Goal: Task Accomplishment & Management: Manage account settings

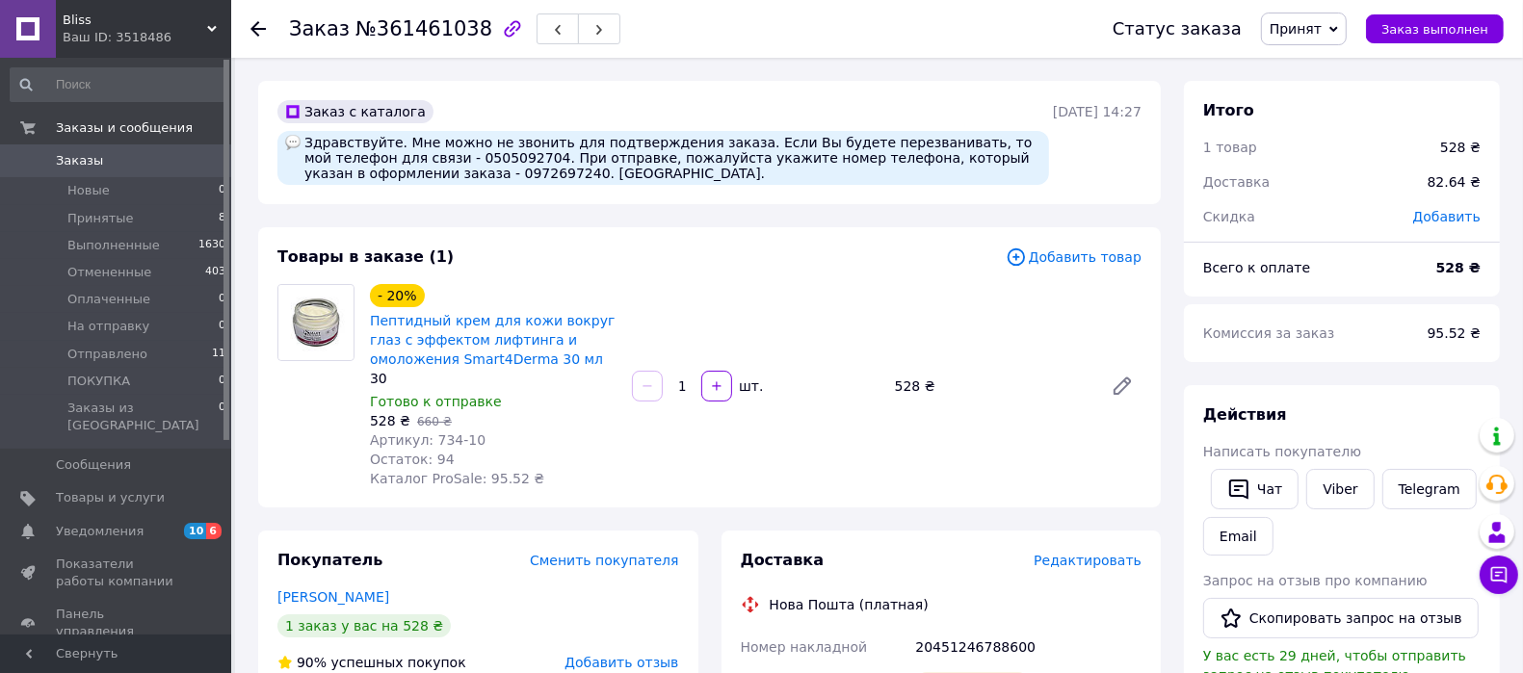
click at [436, 439] on span "Артикул: 734-10" at bounding box center [428, 439] width 116 height 15
copy span "734"
click at [88, 224] on span "Принятые" at bounding box center [100, 218] width 66 height 17
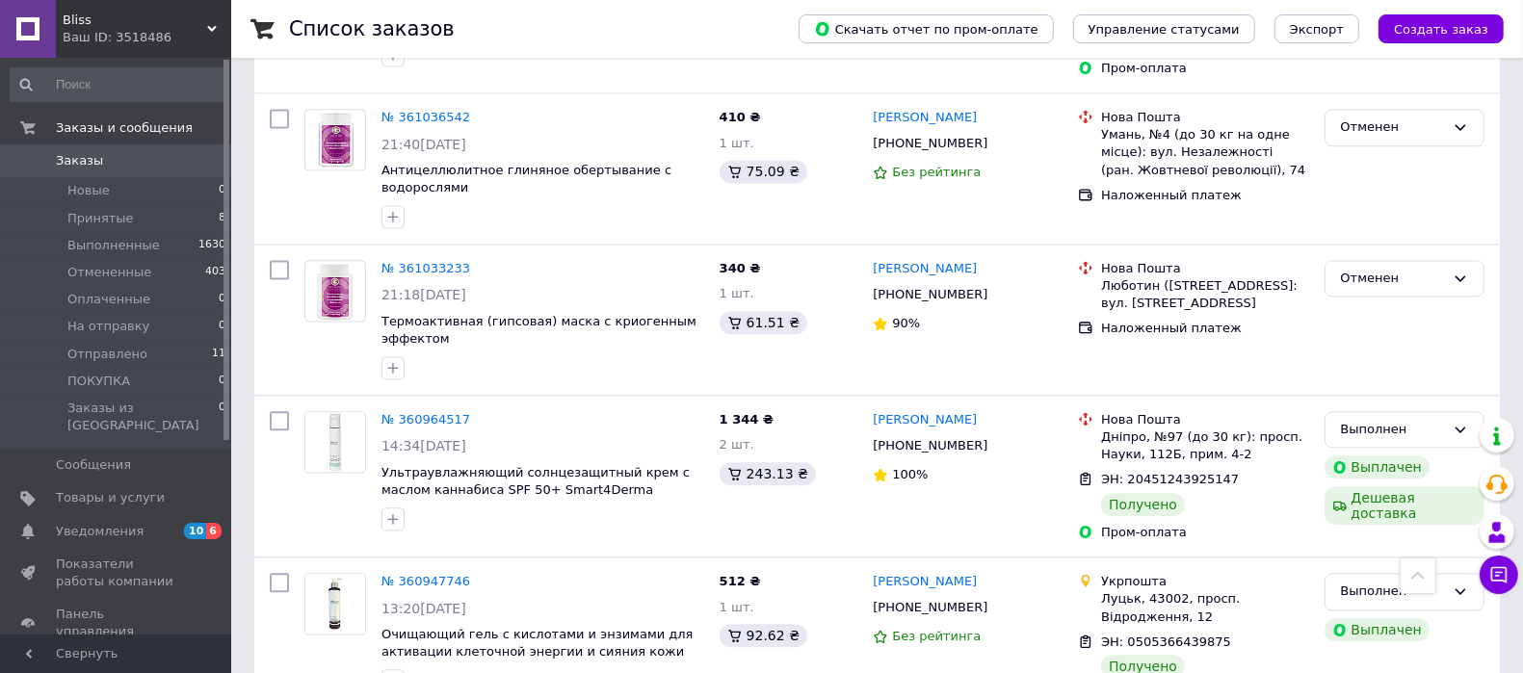
scroll to position [4094, 0]
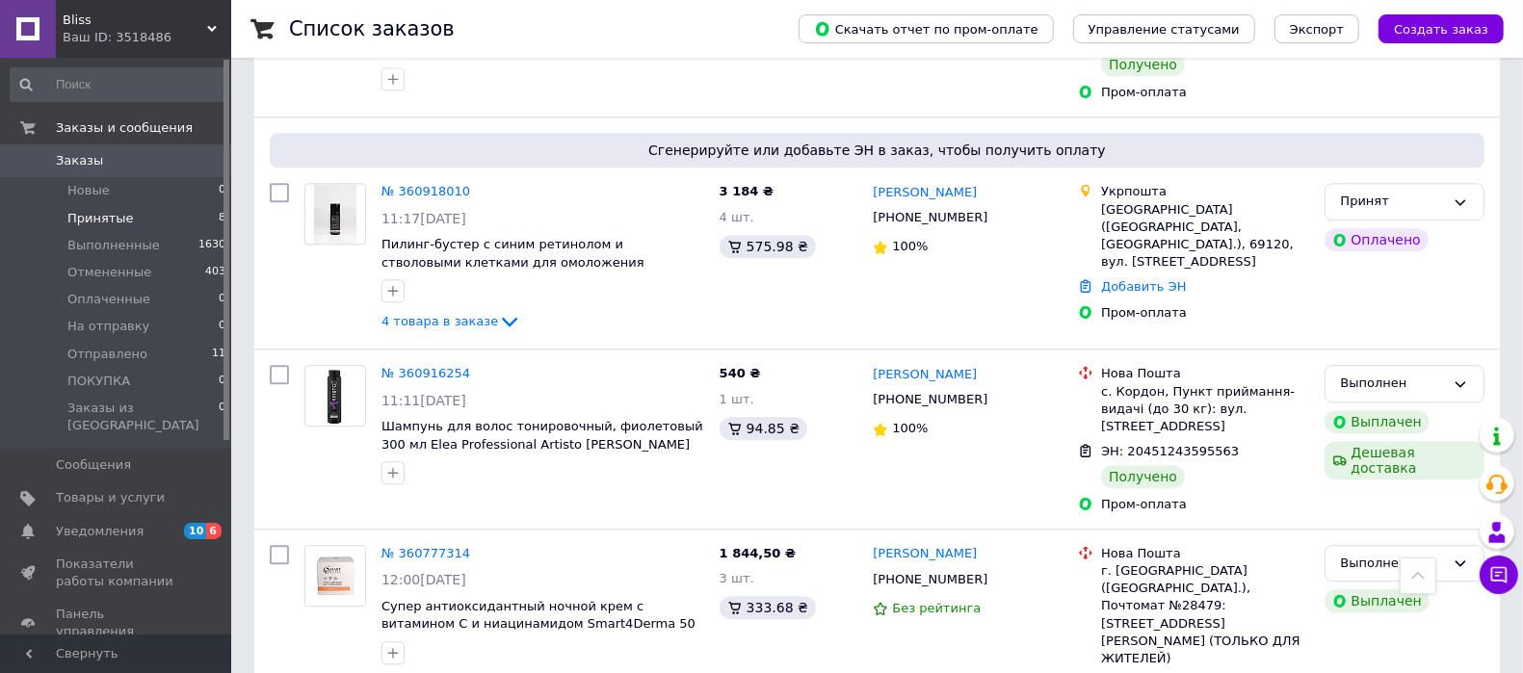
click at [85, 226] on span "Принятые" at bounding box center [100, 218] width 66 height 17
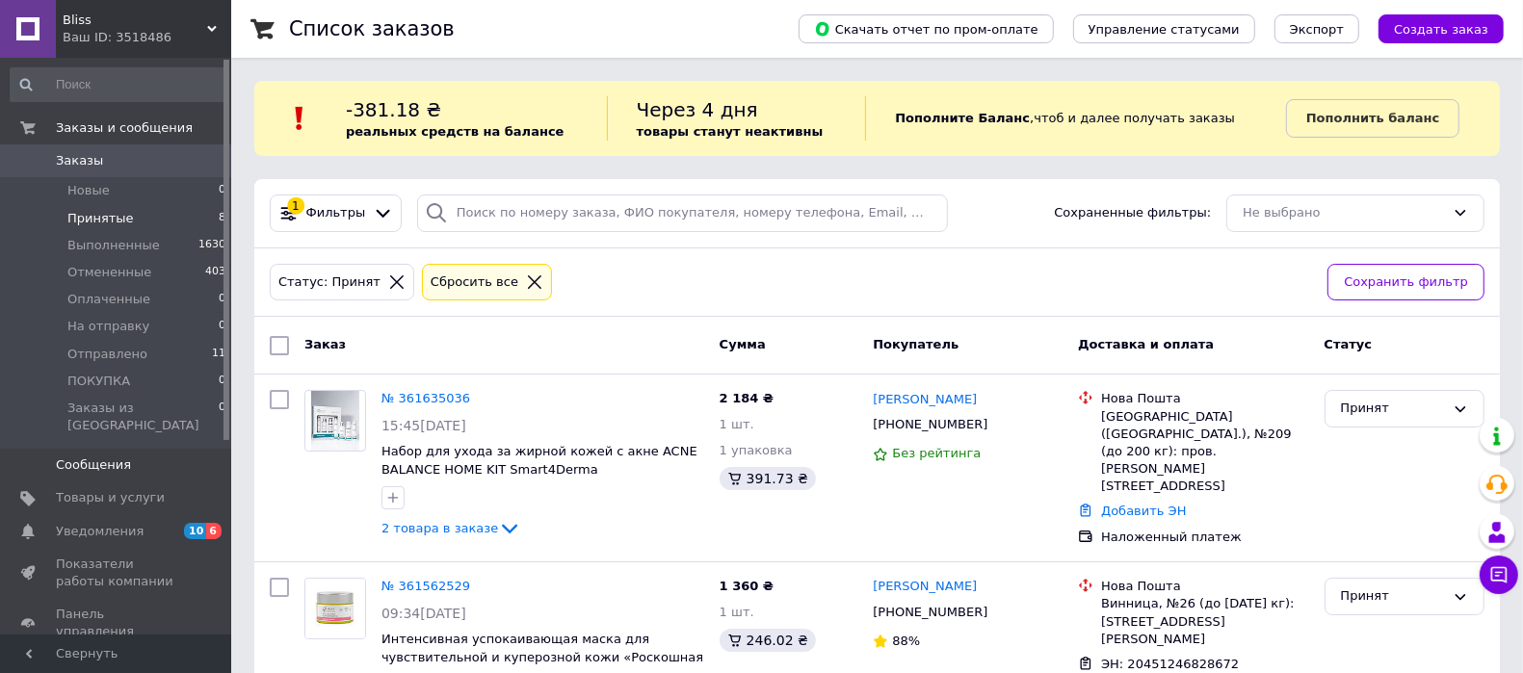
scroll to position [120, 0]
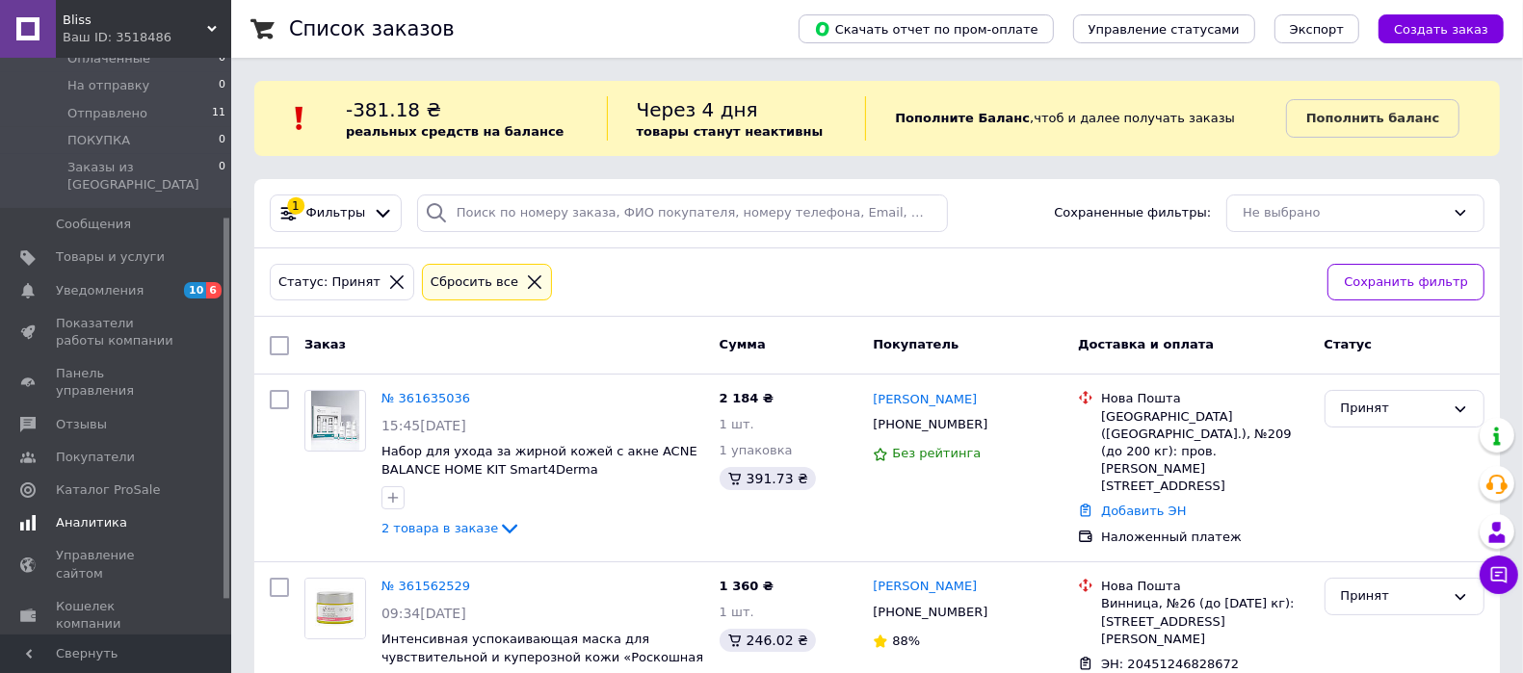
click at [111, 514] on span "Аналитика" at bounding box center [91, 522] width 71 height 17
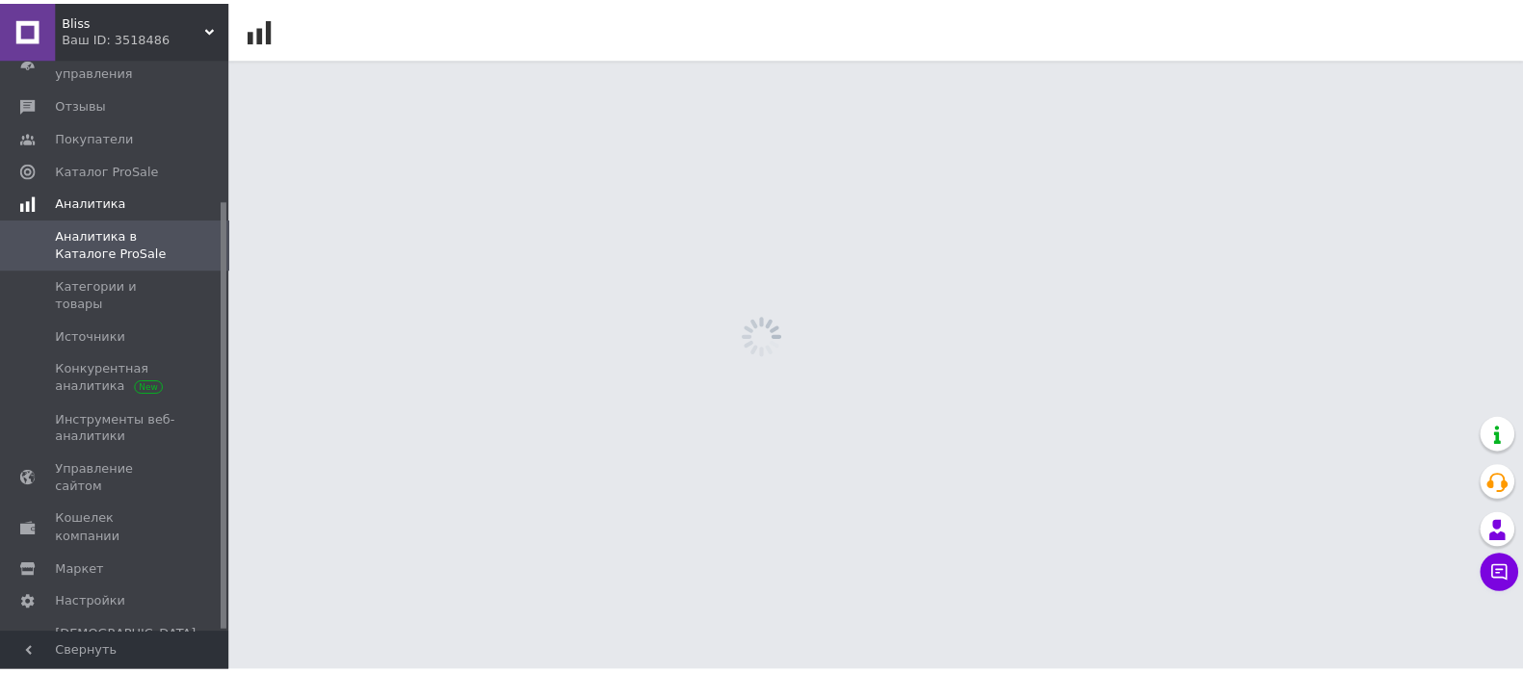
scroll to position [190, 0]
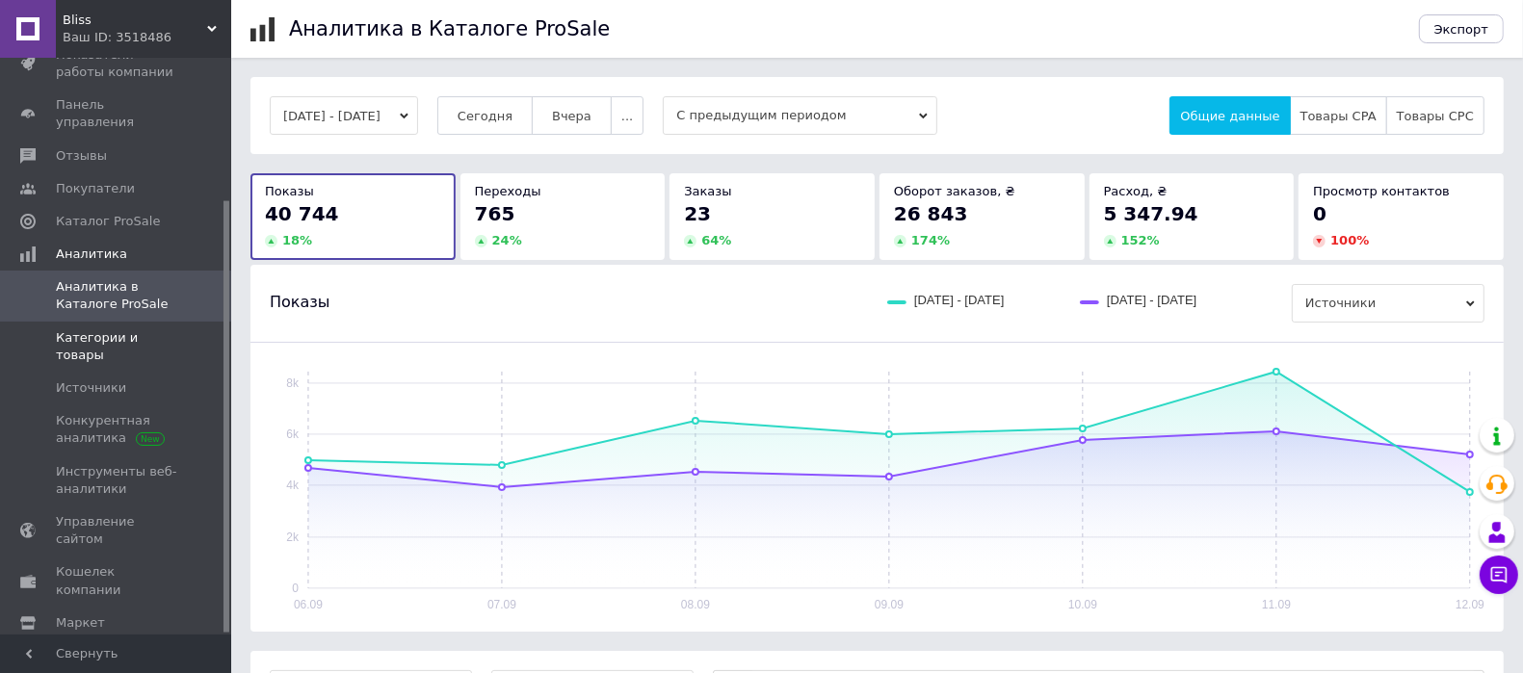
click at [155, 329] on span "Категории и товары" at bounding box center [117, 346] width 122 height 35
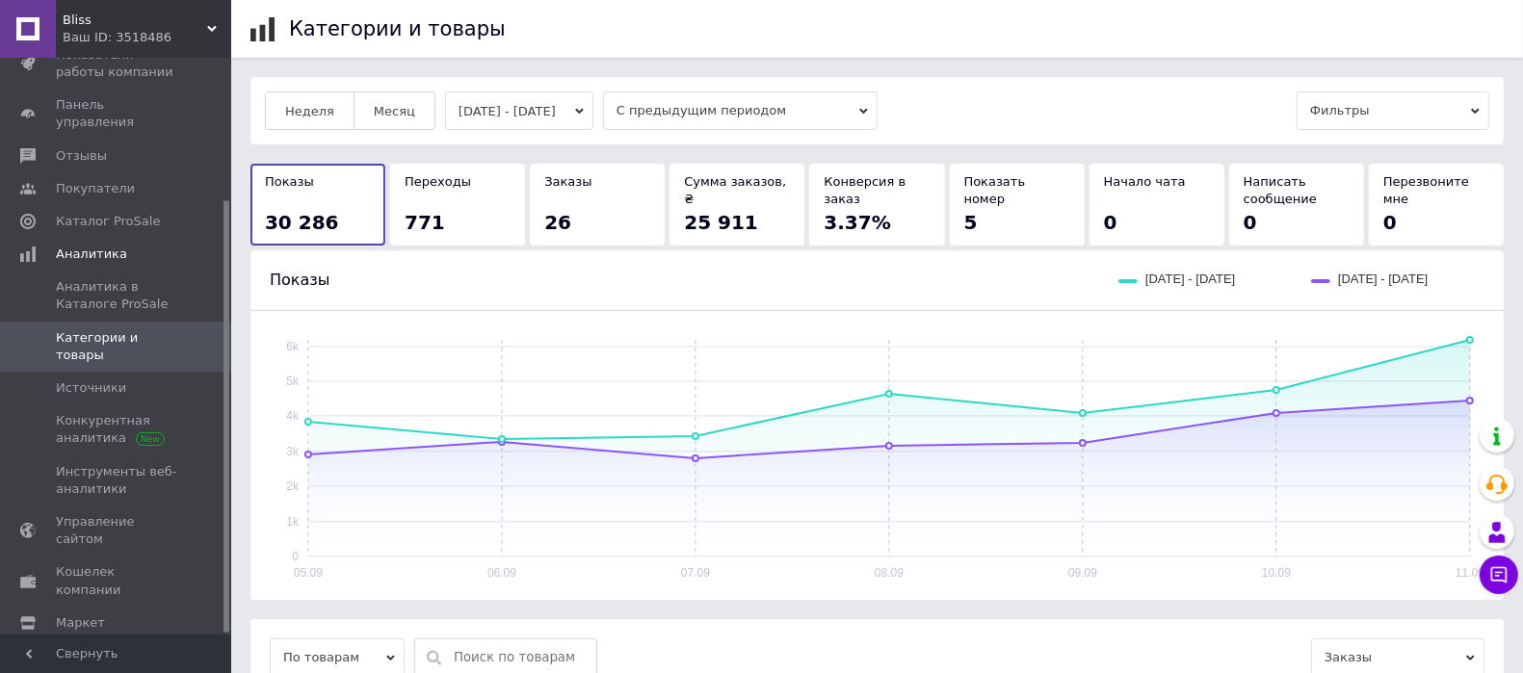
click at [482, 111] on button "[DATE] - [DATE]" at bounding box center [519, 111] width 148 height 39
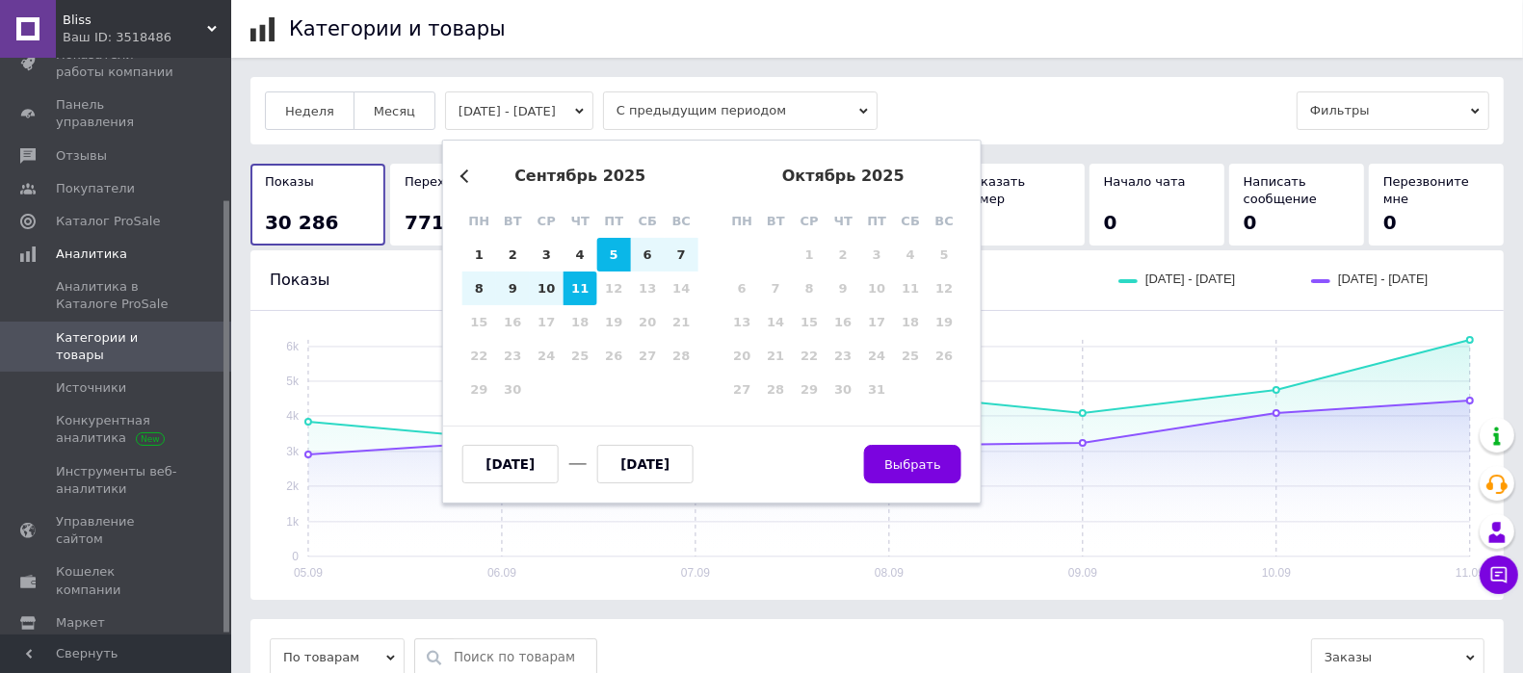
click at [467, 171] on button "Previous Month" at bounding box center [466, 176] width 13 height 13
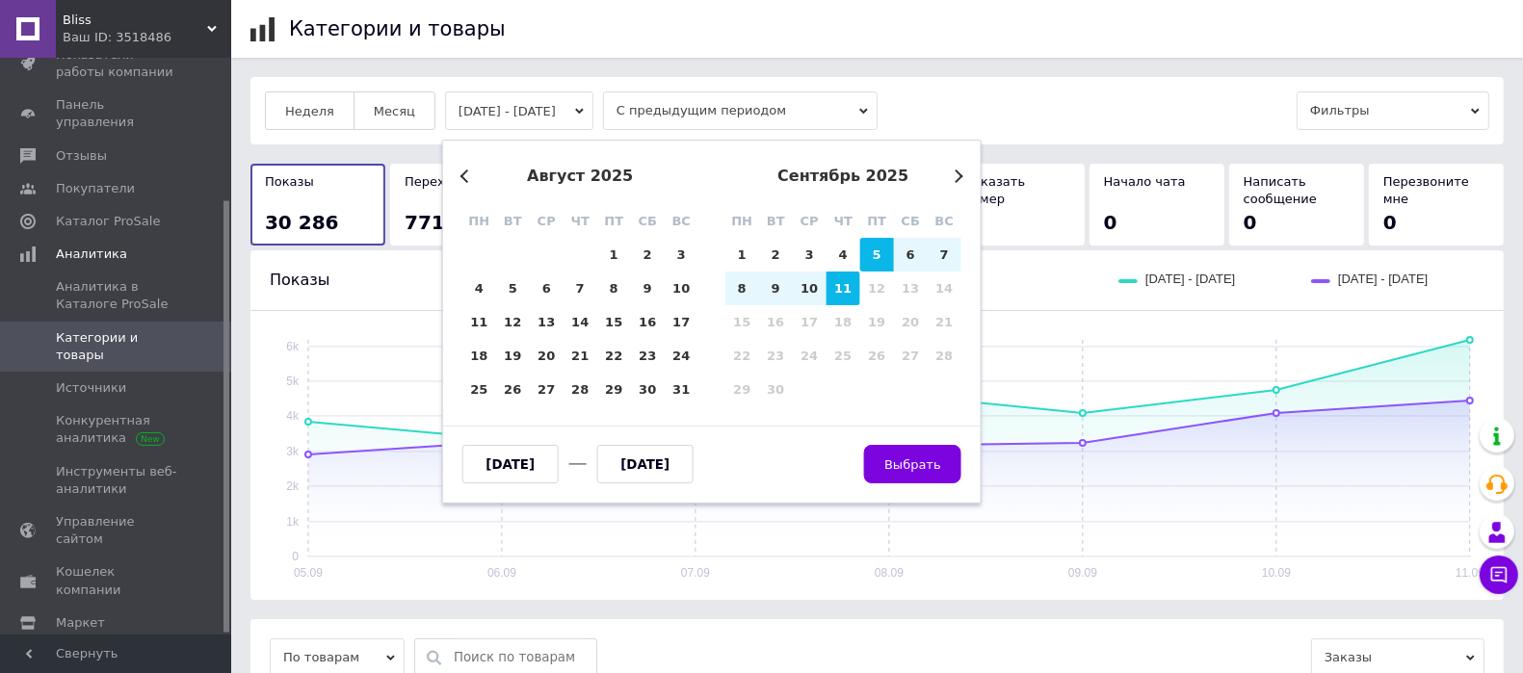
click at [467, 171] on button "Previous Month" at bounding box center [466, 176] width 13 height 13
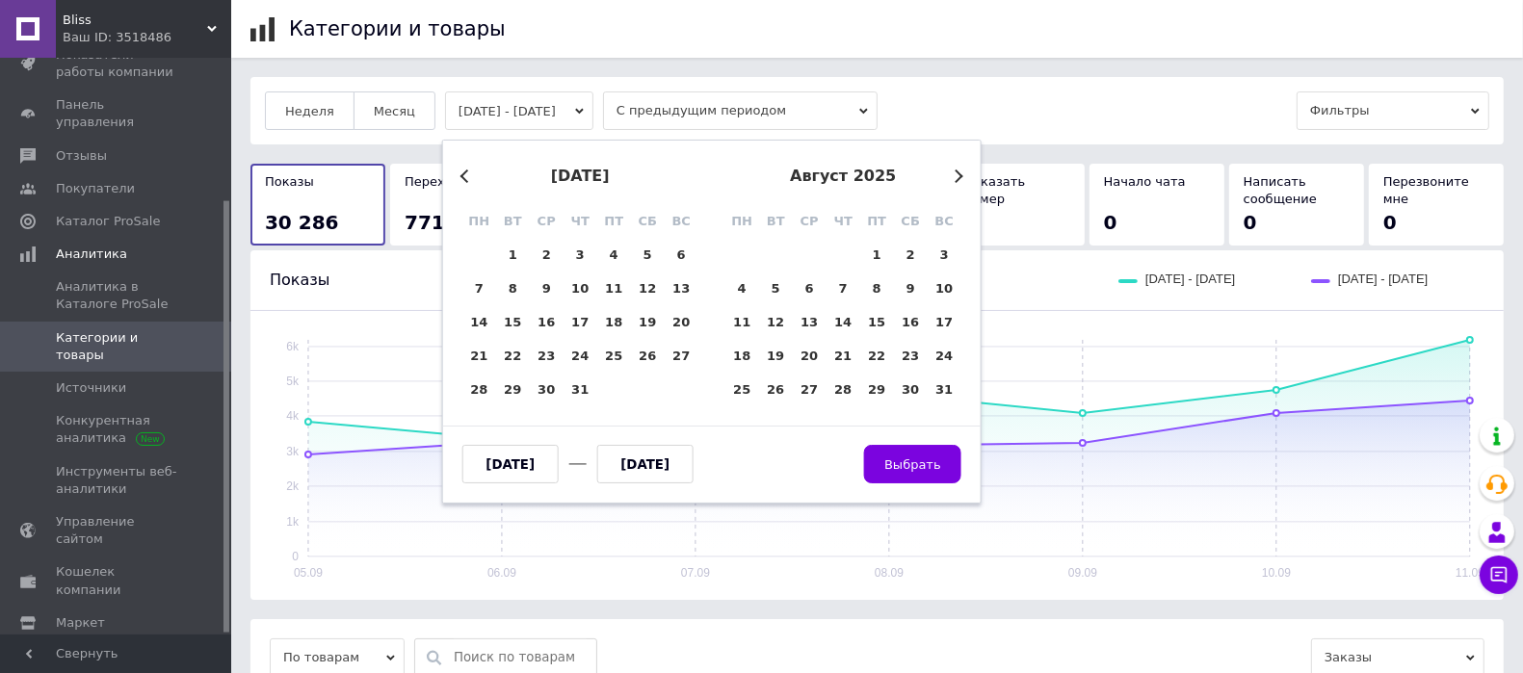
click at [467, 171] on button "Previous Month" at bounding box center [466, 176] width 13 height 13
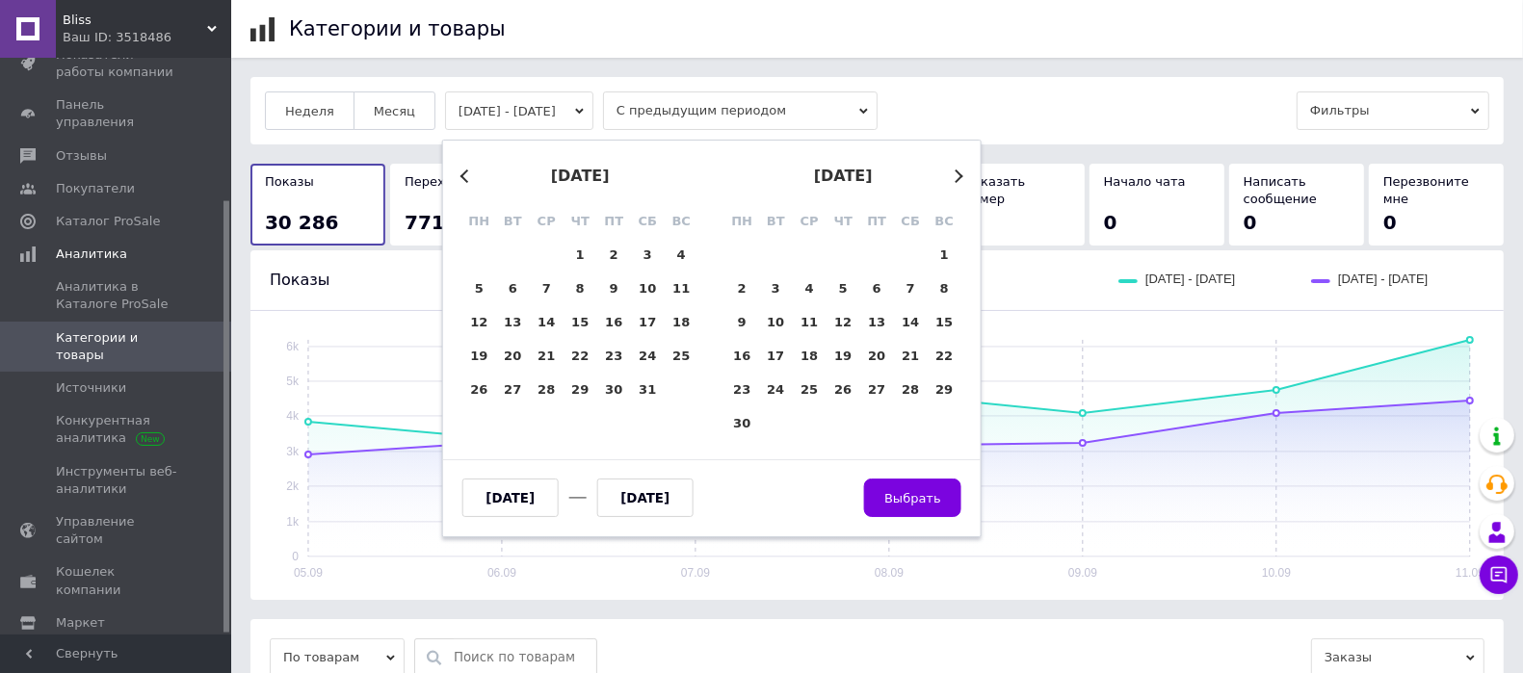
click at [467, 171] on button "Previous Month" at bounding box center [466, 176] width 13 height 13
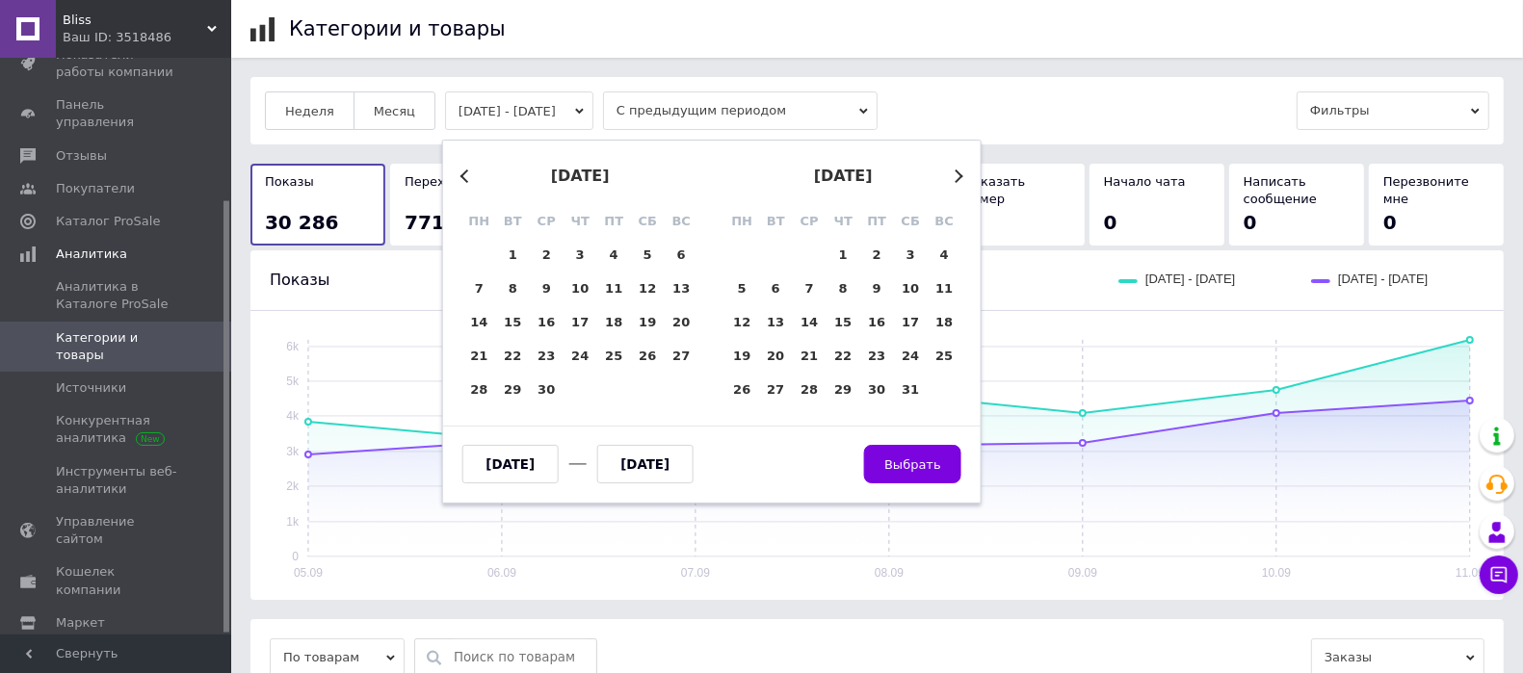
click at [467, 171] on button "Previous Month" at bounding box center [466, 176] width 13 height 13
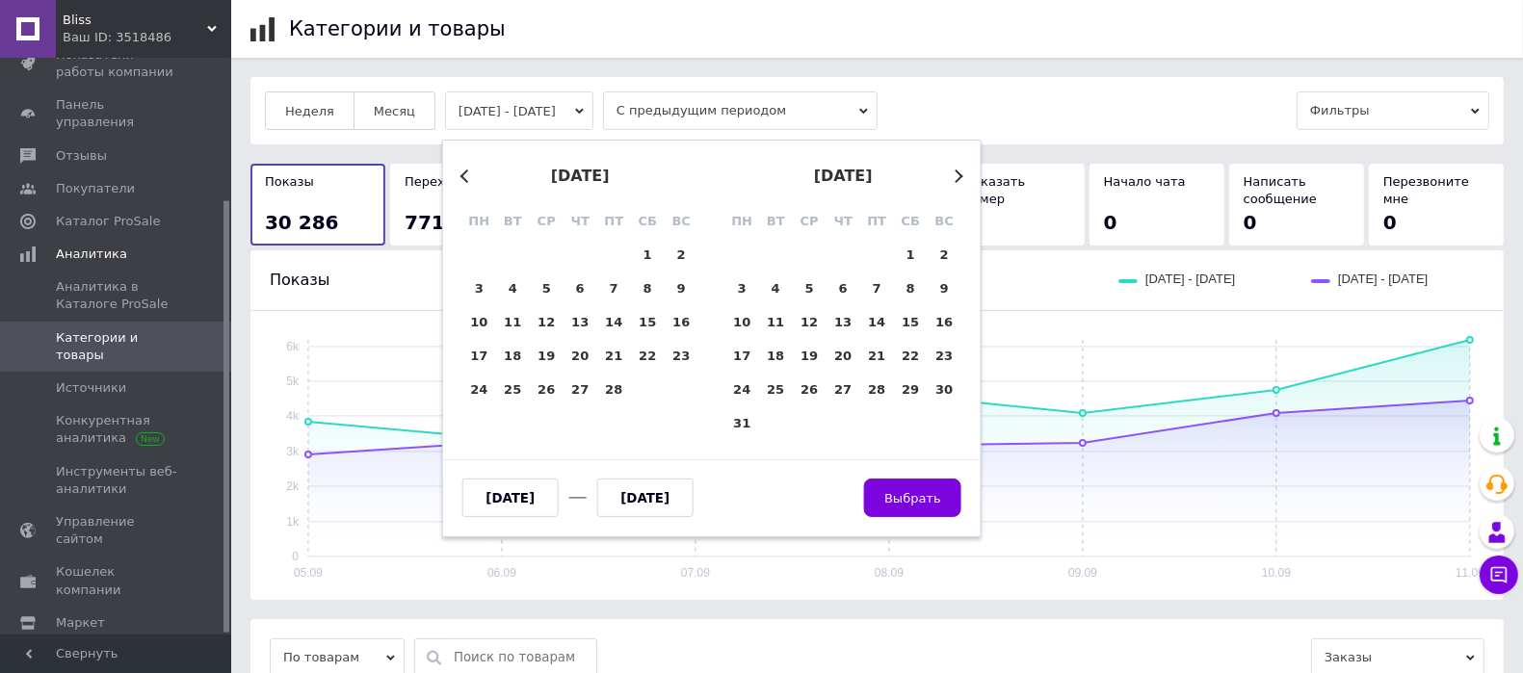
click at [467, 171] on button "Previous Month" at bounding box center [466, 176] width 13 height 13
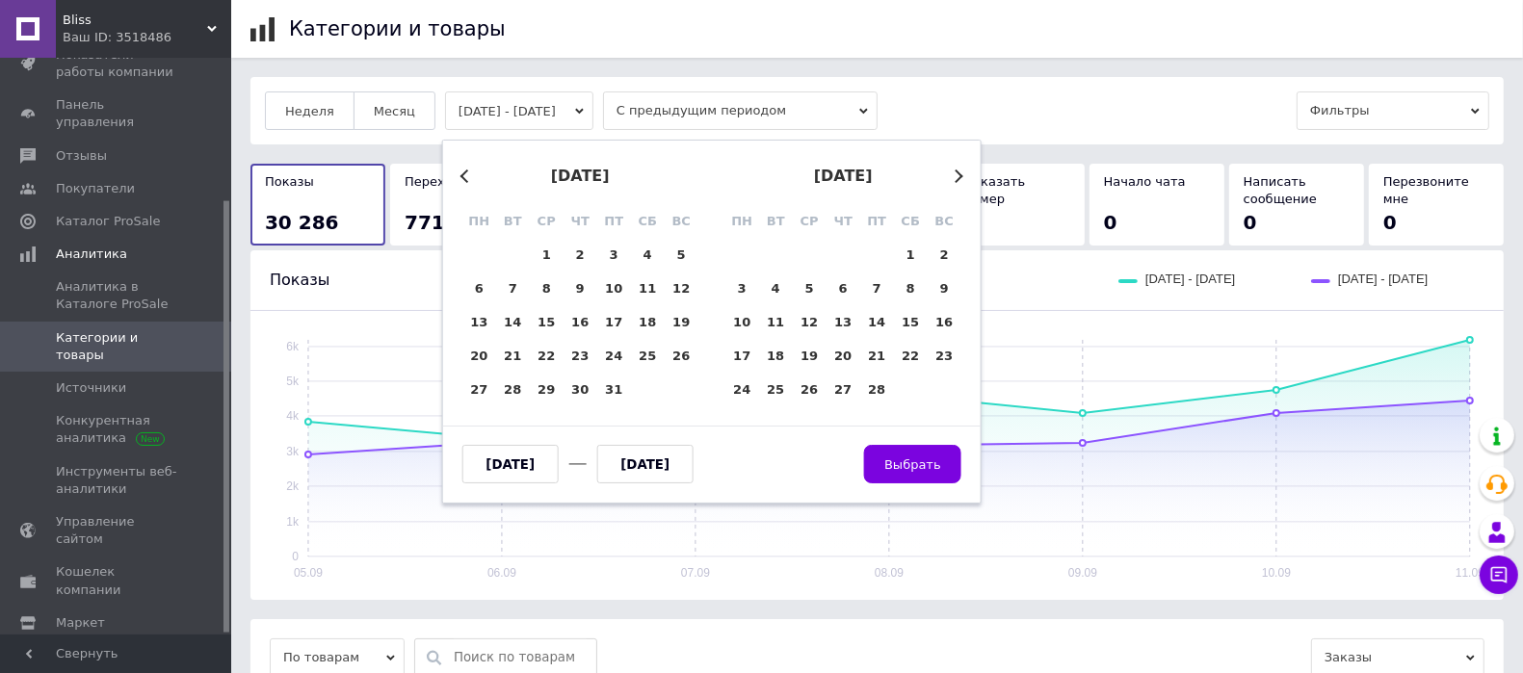
click at [467, 171] on button "Previous Month" at bounding box center [466, 176] width 13 height 13
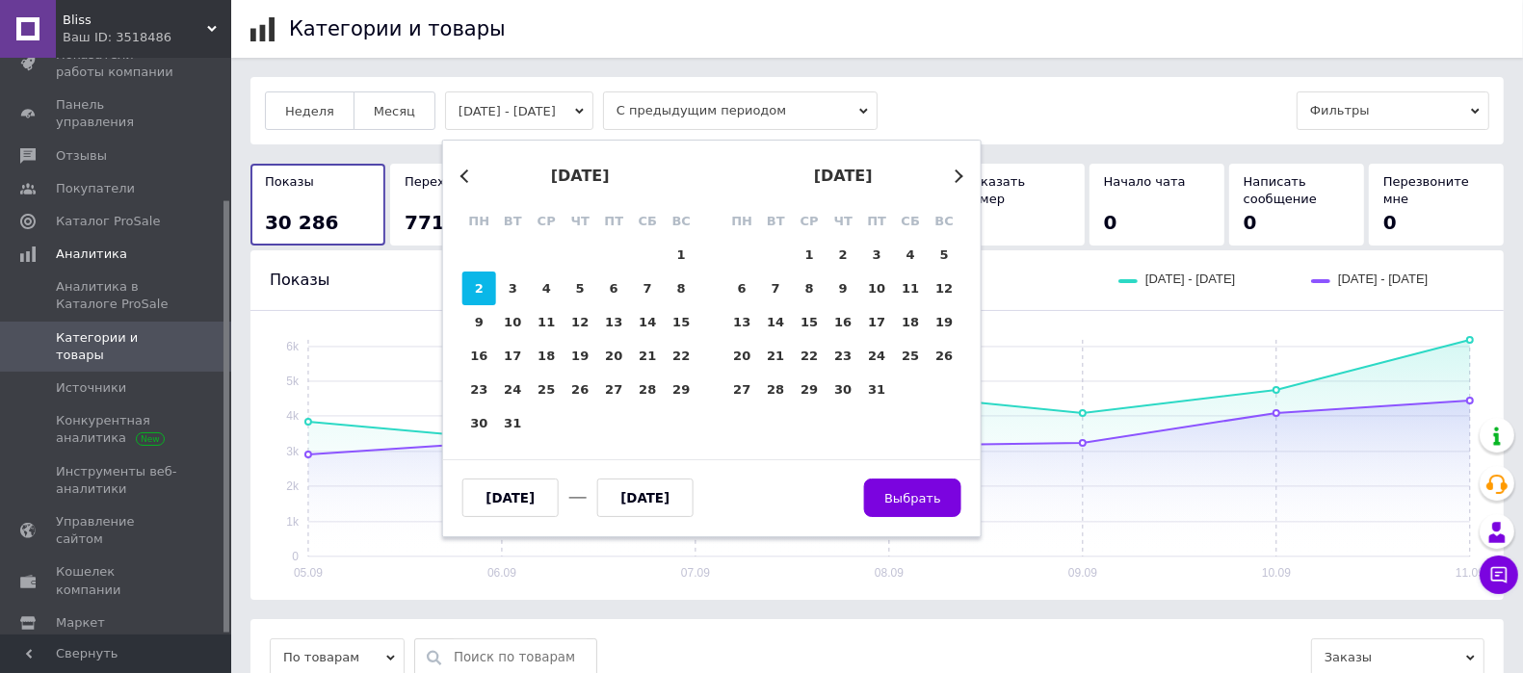
click at [489, 290] on div "2" at bounding box center [479, 289] width 34 height 34
type input "[DATE]"
click at [954, 179] on button "Next Month" at bounding box center [956, 176] width 13 height 13
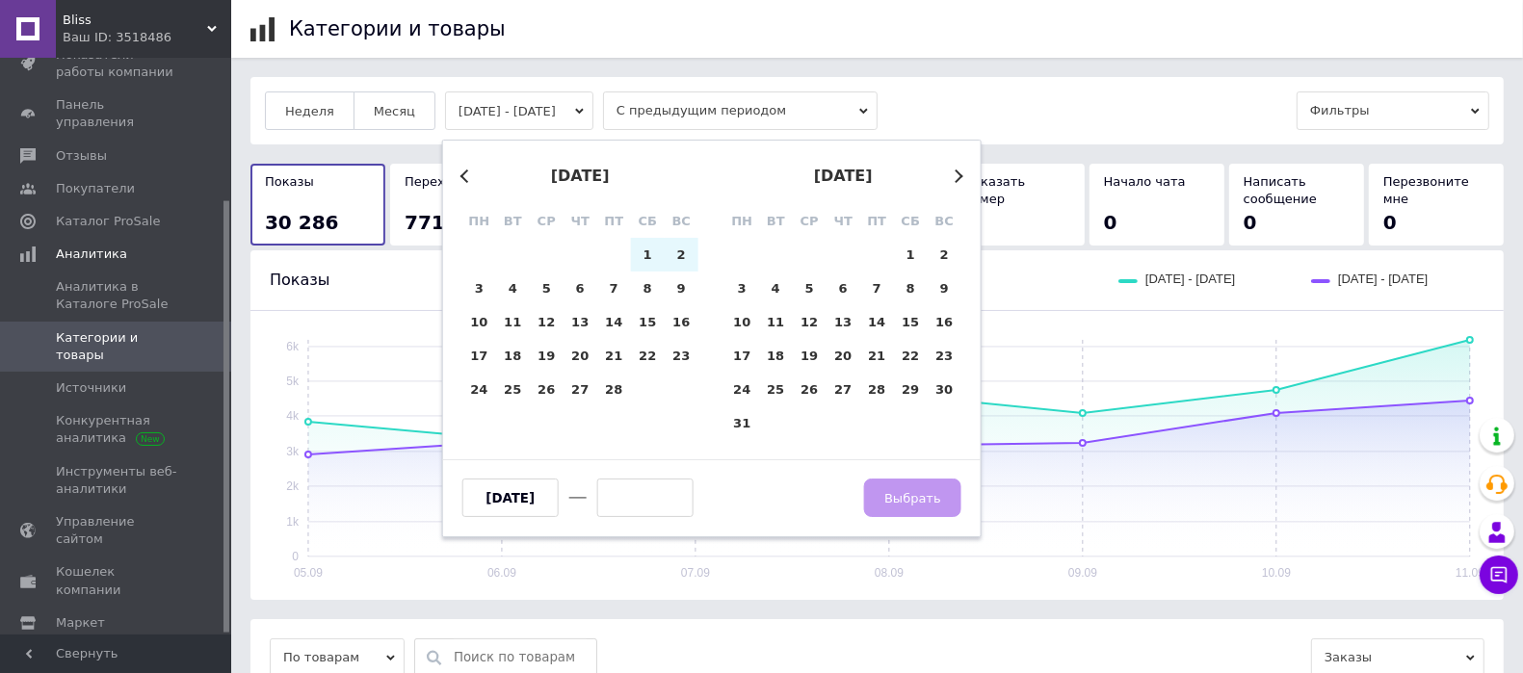
click at [954, 179] on button "Next Month" at bounding box center [956, 176] width 13 height 13
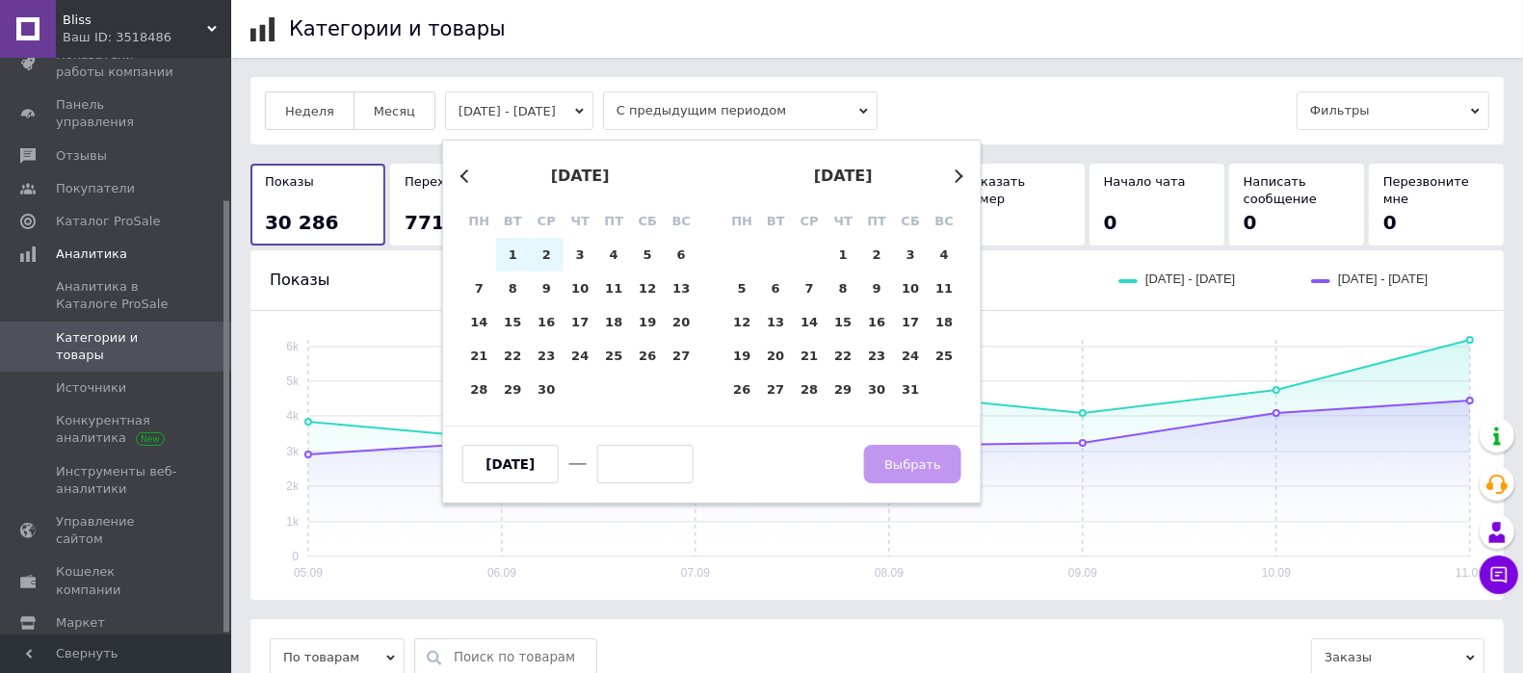
click at [954, 179] on button "Next Month" at bounding box center [956, 176] width 13 height 13
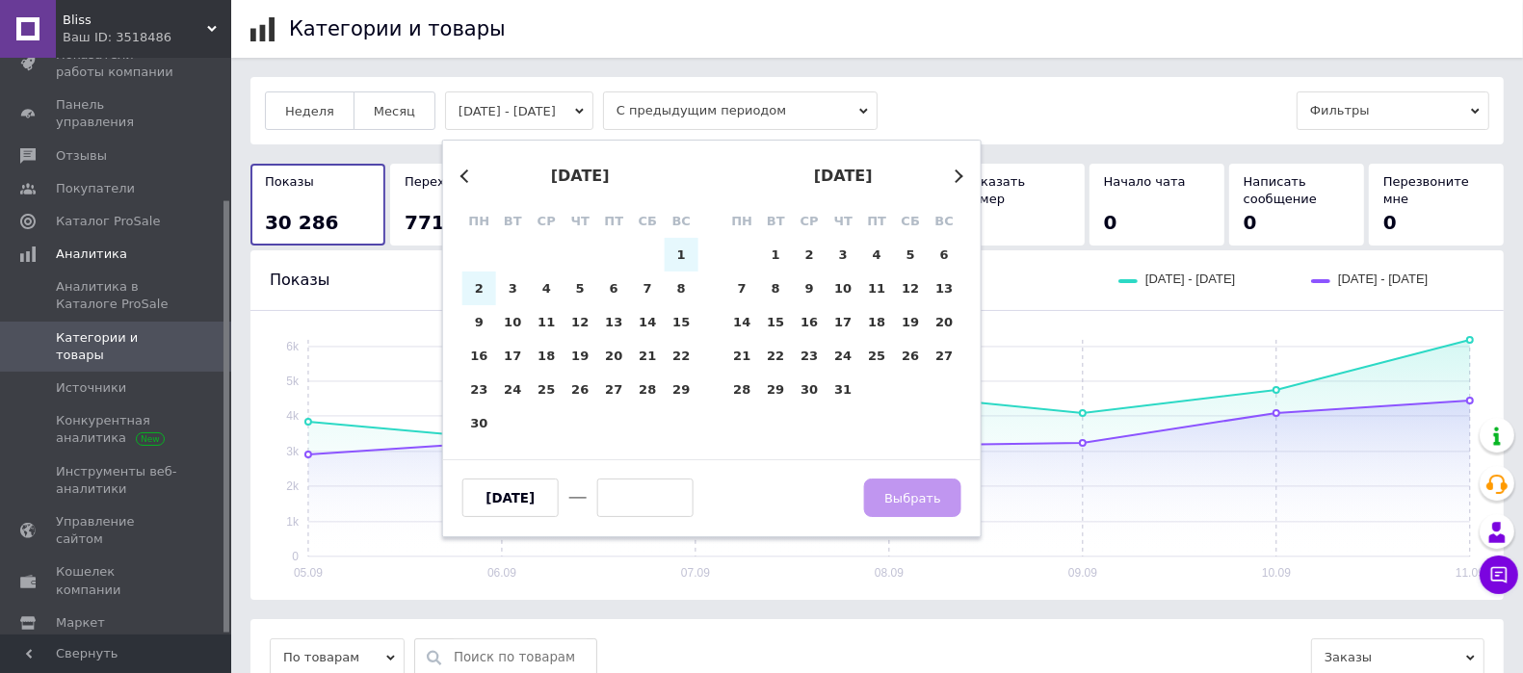
click at [954, 179] on button "Next Month" at bounding box center [956, 176] width 13 height 13
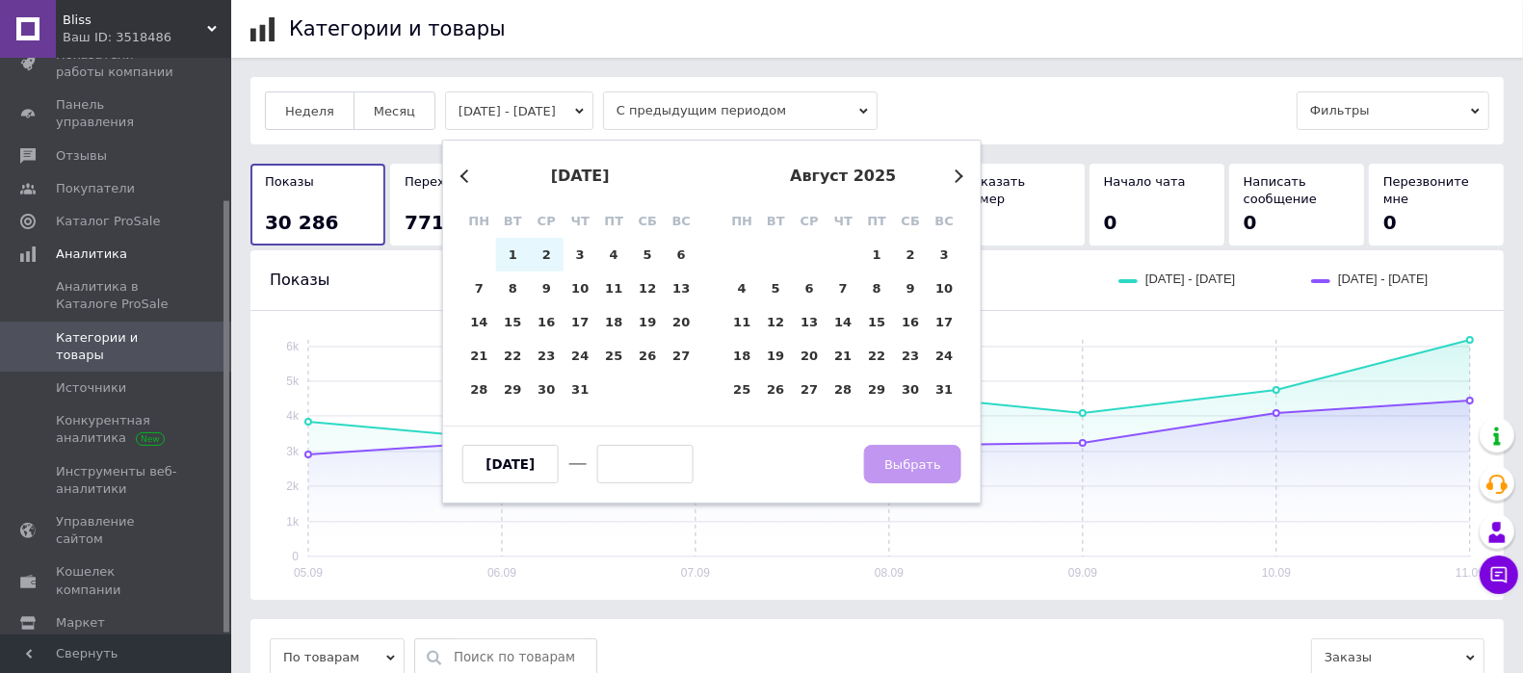
click at [954, 179] on button "Next Month" at bounding box center [956, 176] width 13 height 13
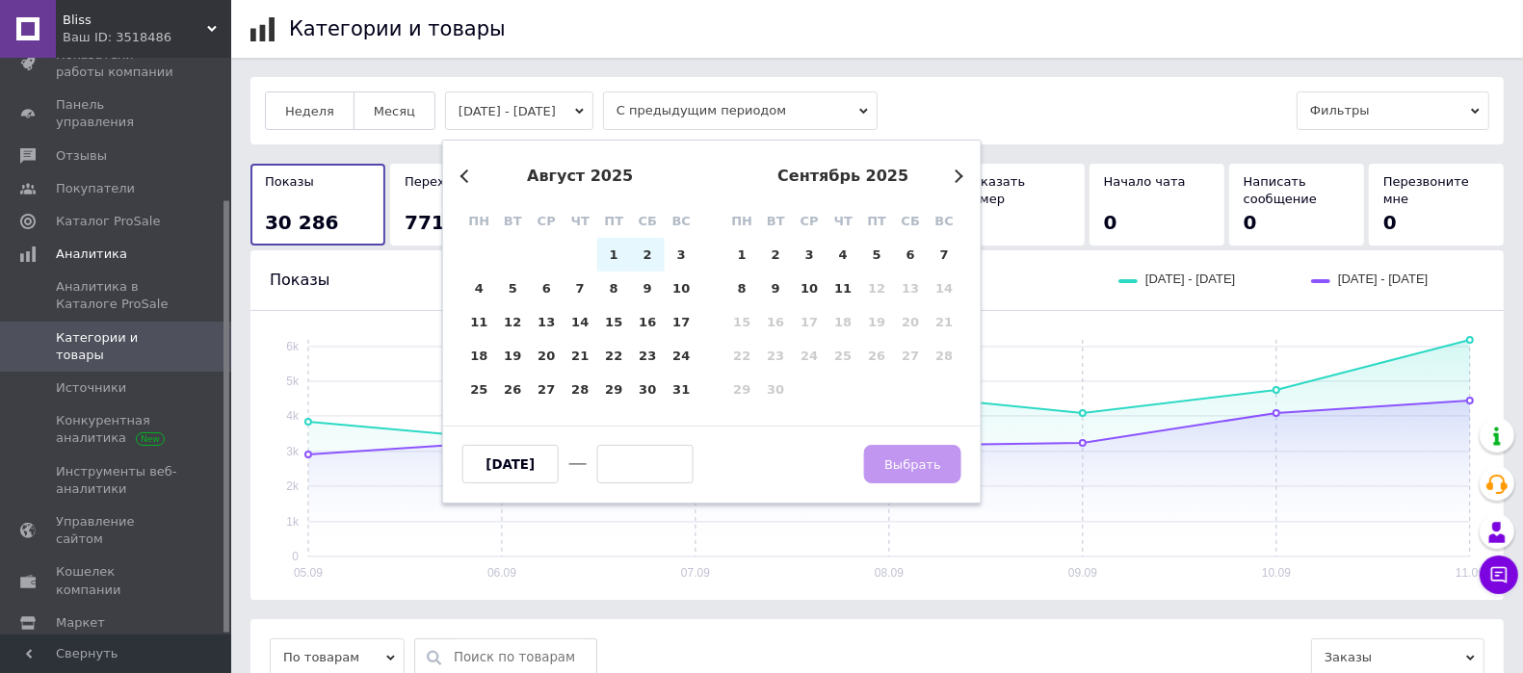
click at [954, 181] on div "Previous Month Next Month [DATE] пн вт ср чт пт сб вс 28 29 30 31 1 2 3 4 5 6 7…" at bounding box center [711, 322] width 539 height 364
click at [471, 174] on button "Previous Month" at bounding box center [466, 176] width 13 height 13
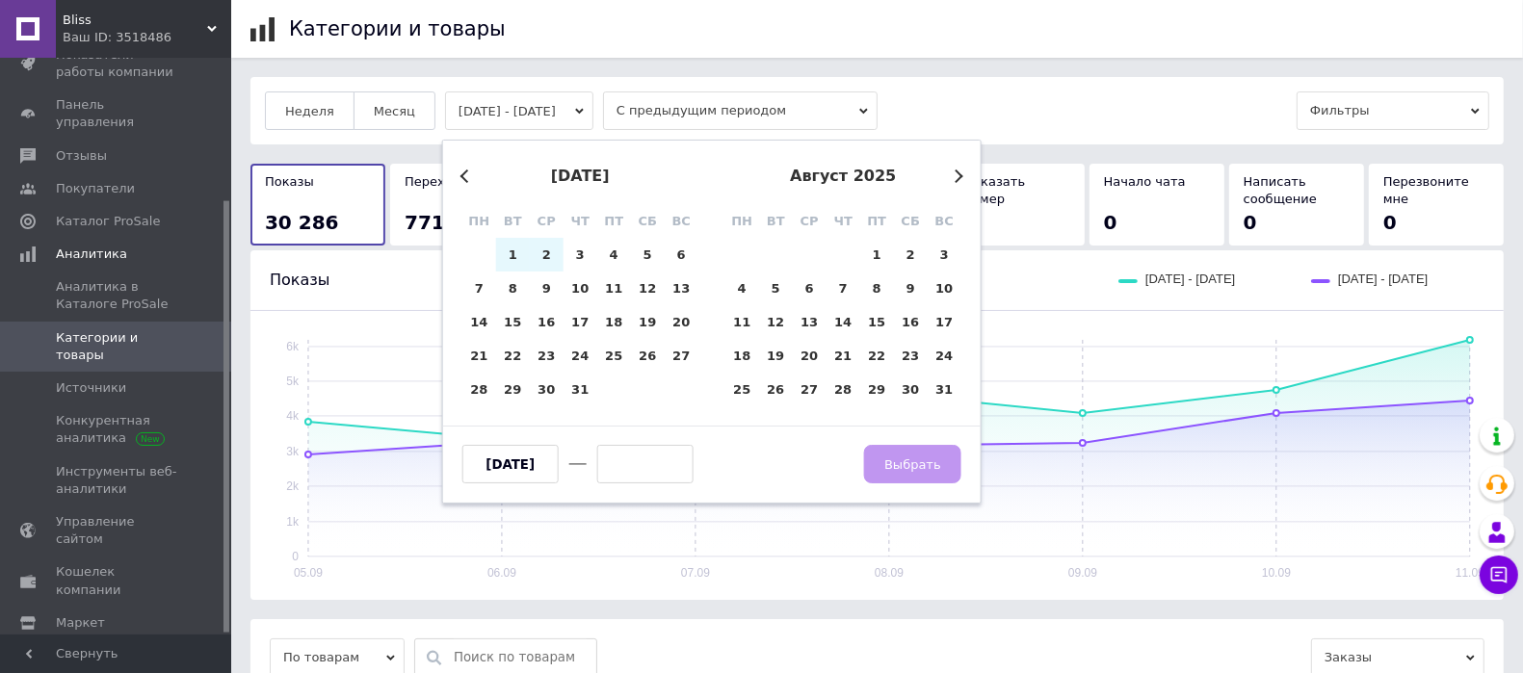
click at [468, 165] on div "Previous Month Next Month [DATE] пн вт ср чт пт сб вс 30 1 2 3 4 5 6 7 8 9 10 1…" at bounding box center [711, 322] width 539 height 364
click at [470, 170] on div "[DATE]" at bounding box center [580, 176] width 236 height 17
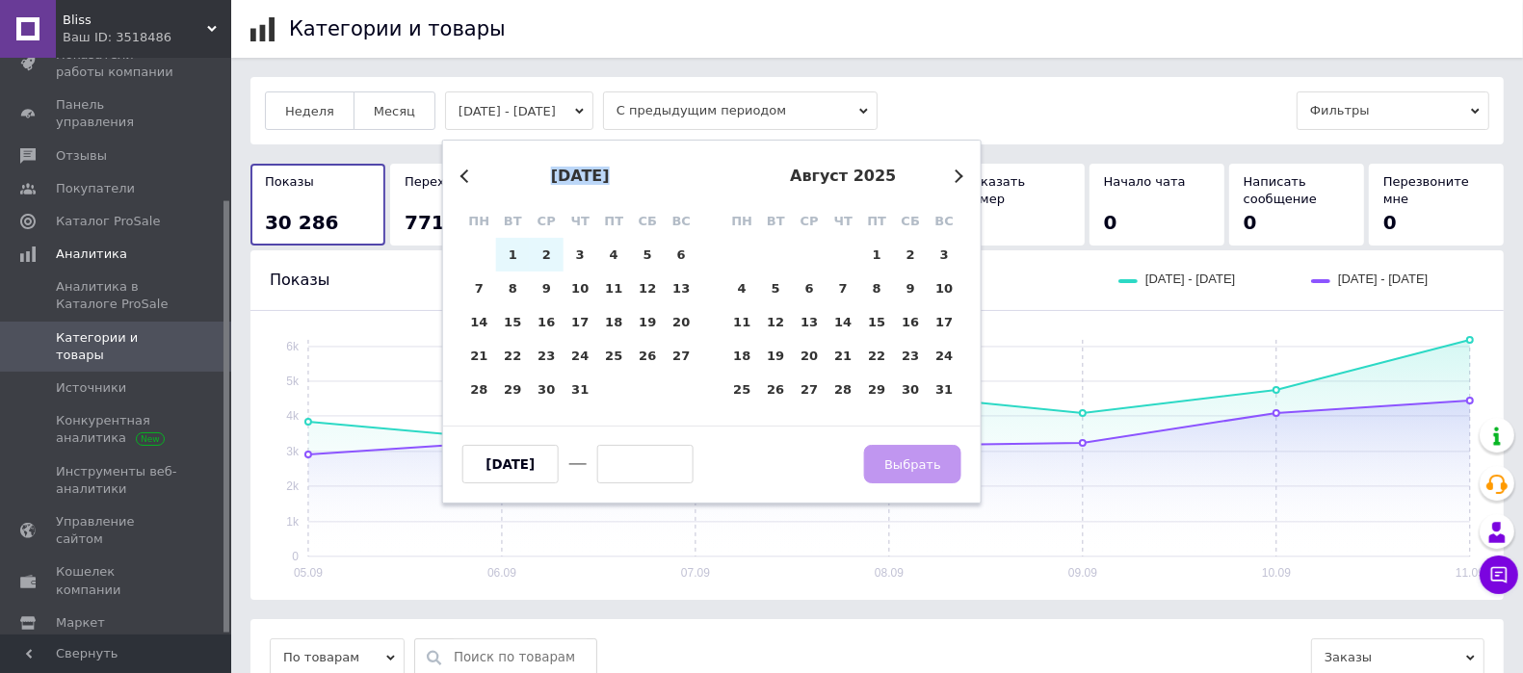
click at [463, 176] on button "Previous Month" at bounding box center [466, 176] width 13 height 13
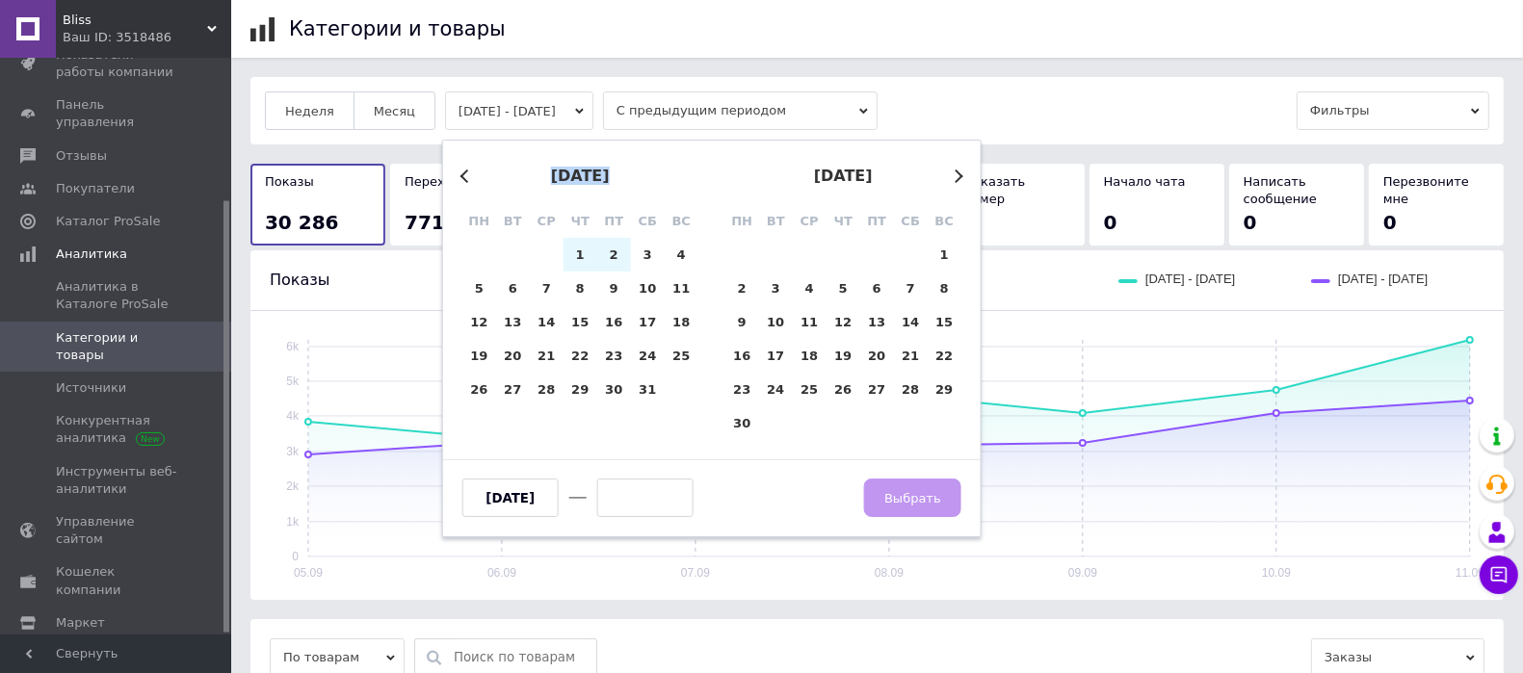
click at [463, 176] on button "Previous Month" at bounding box center [466, 176] width 13 height 13
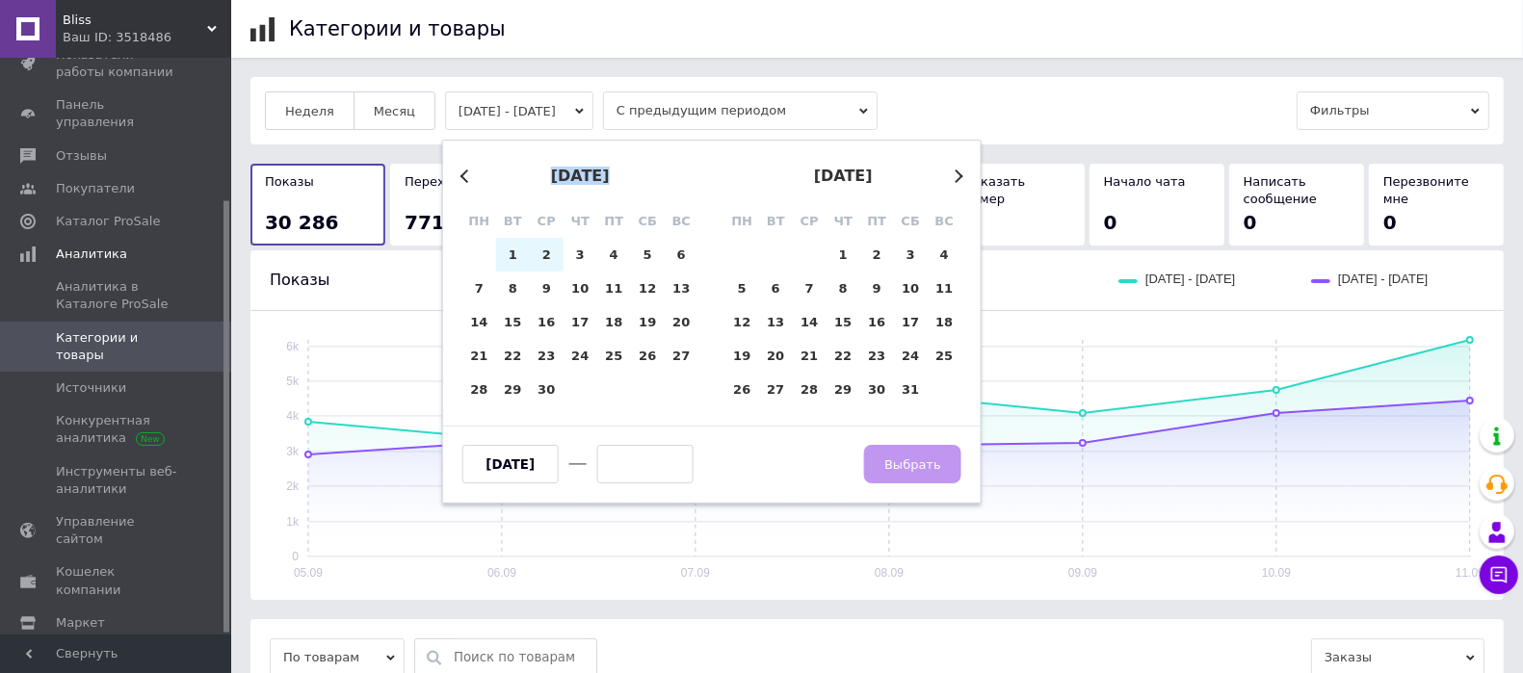
click at [463, 176] on button "Previous Month" at bounding box center [466, 176] width 13 height 13
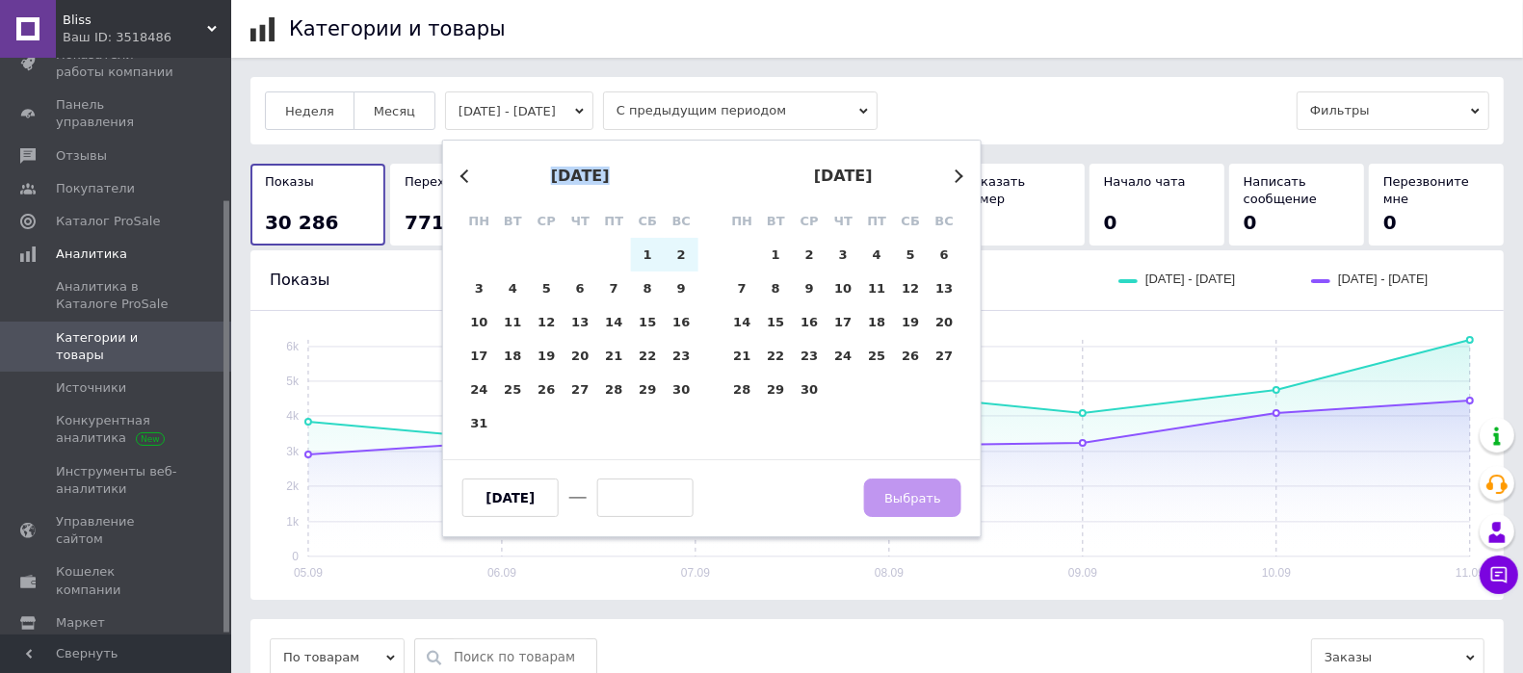
click at [463, 176] on button "Previous Month" at bounding box center [466, 176] width 13 height 13
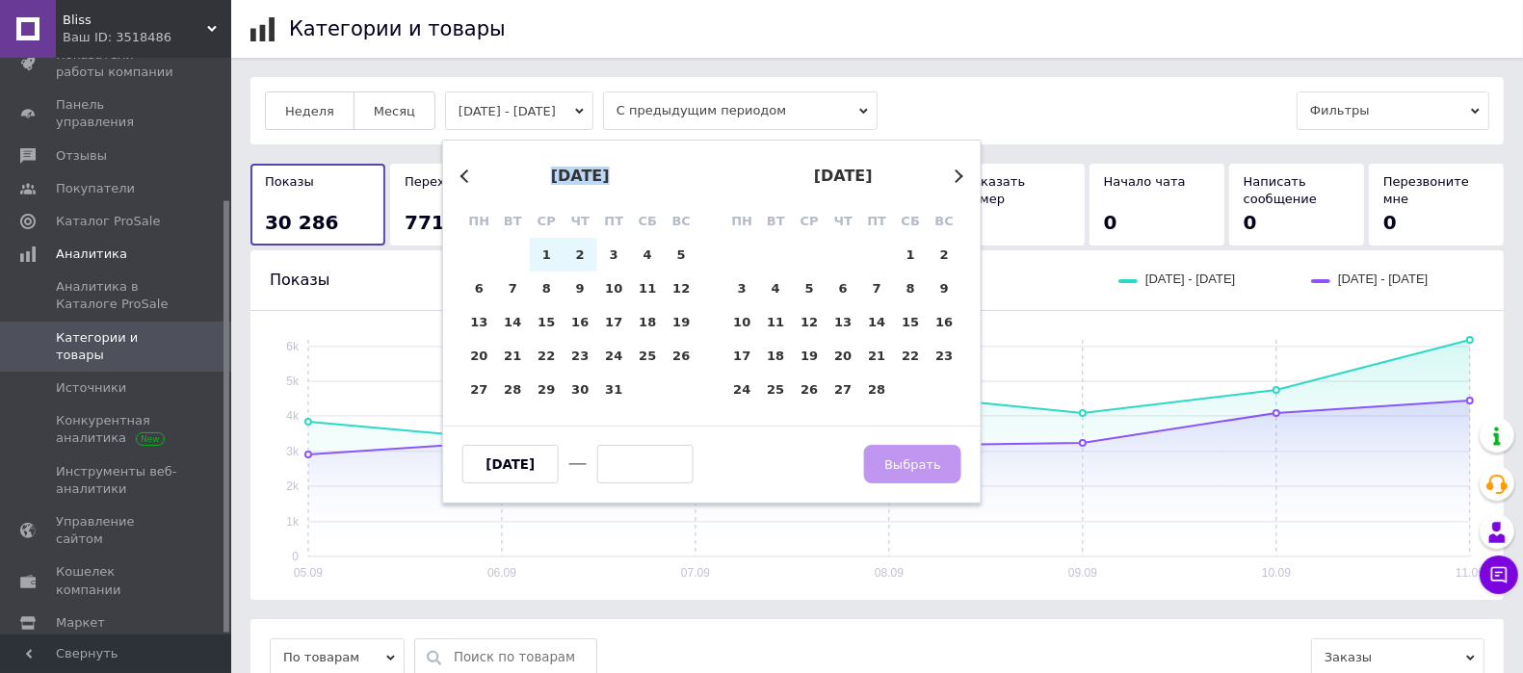
click at [463, 176] on button "Previous Month" at bounding box center [466, 176] width 13 height 13
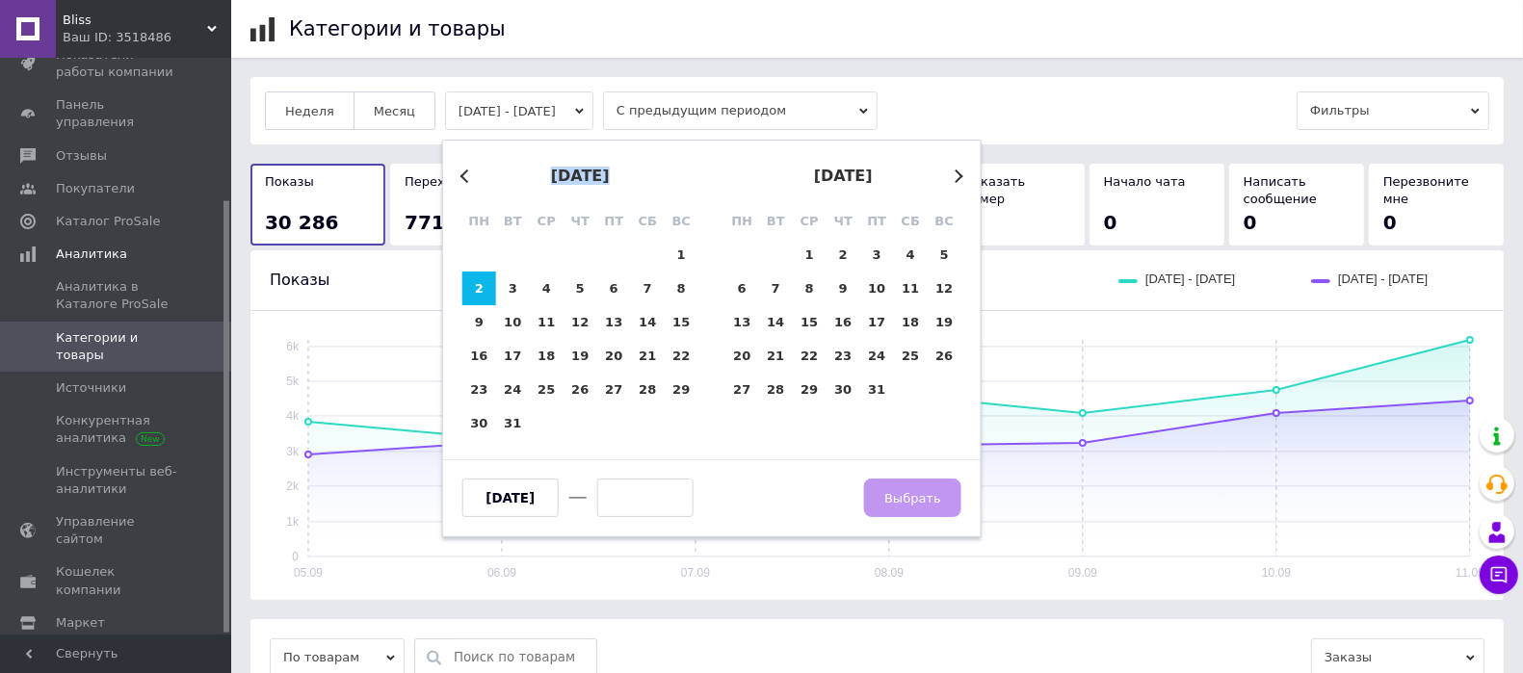
click at [463, 176] on button "Previous Month" at bounding box center [466, 176] width 13 height 13
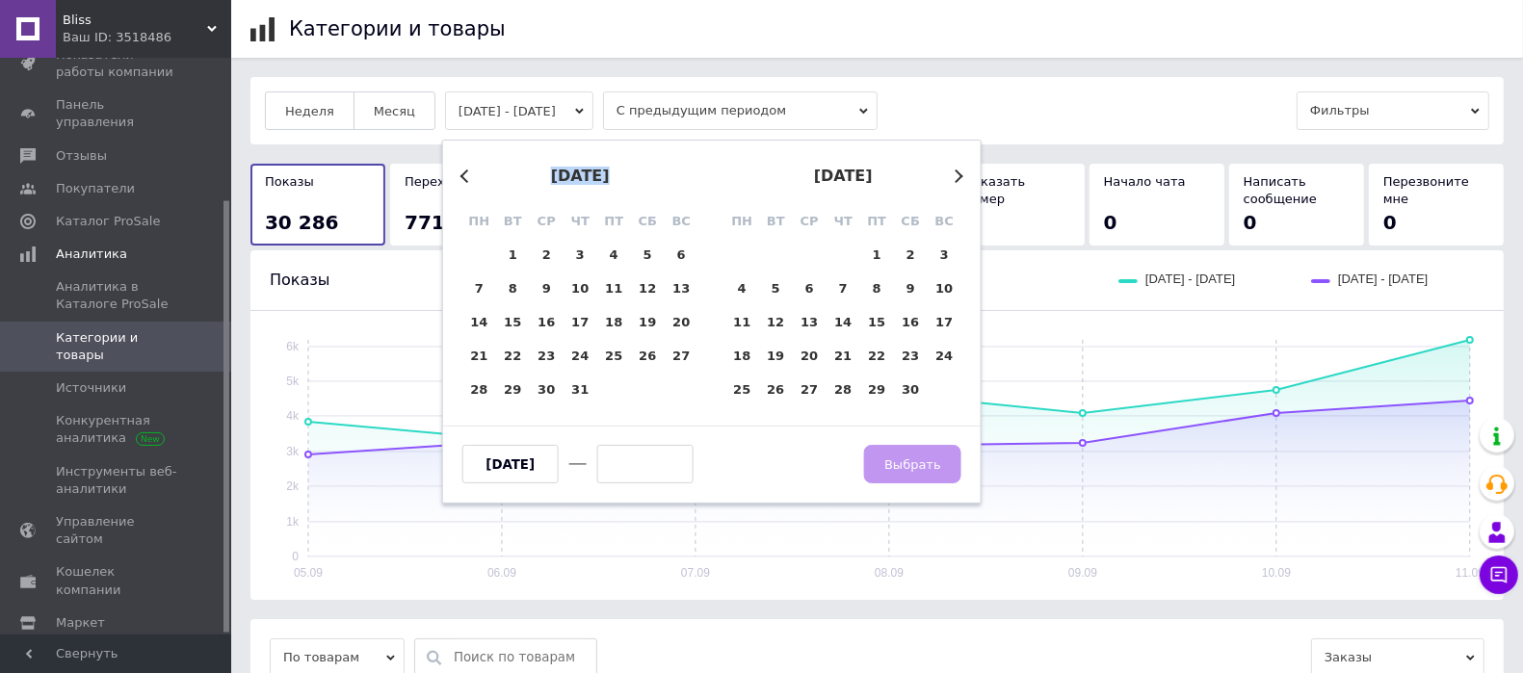
click at [463, 176] on button "Previous Month" at bounding box center [466, 176] width 13 height 13
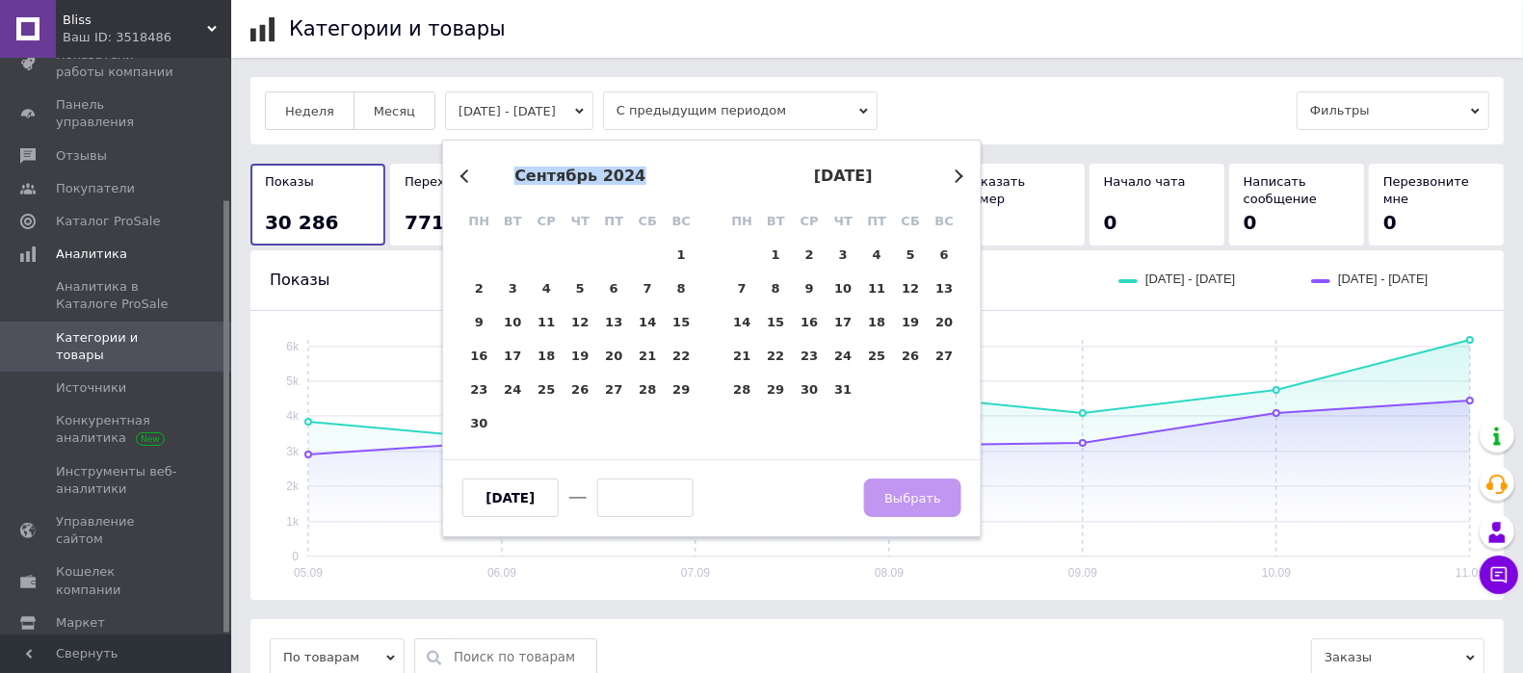
click at [463, 176] on button "Previous Month" at bounding box center [466, 176] width 13 height 13
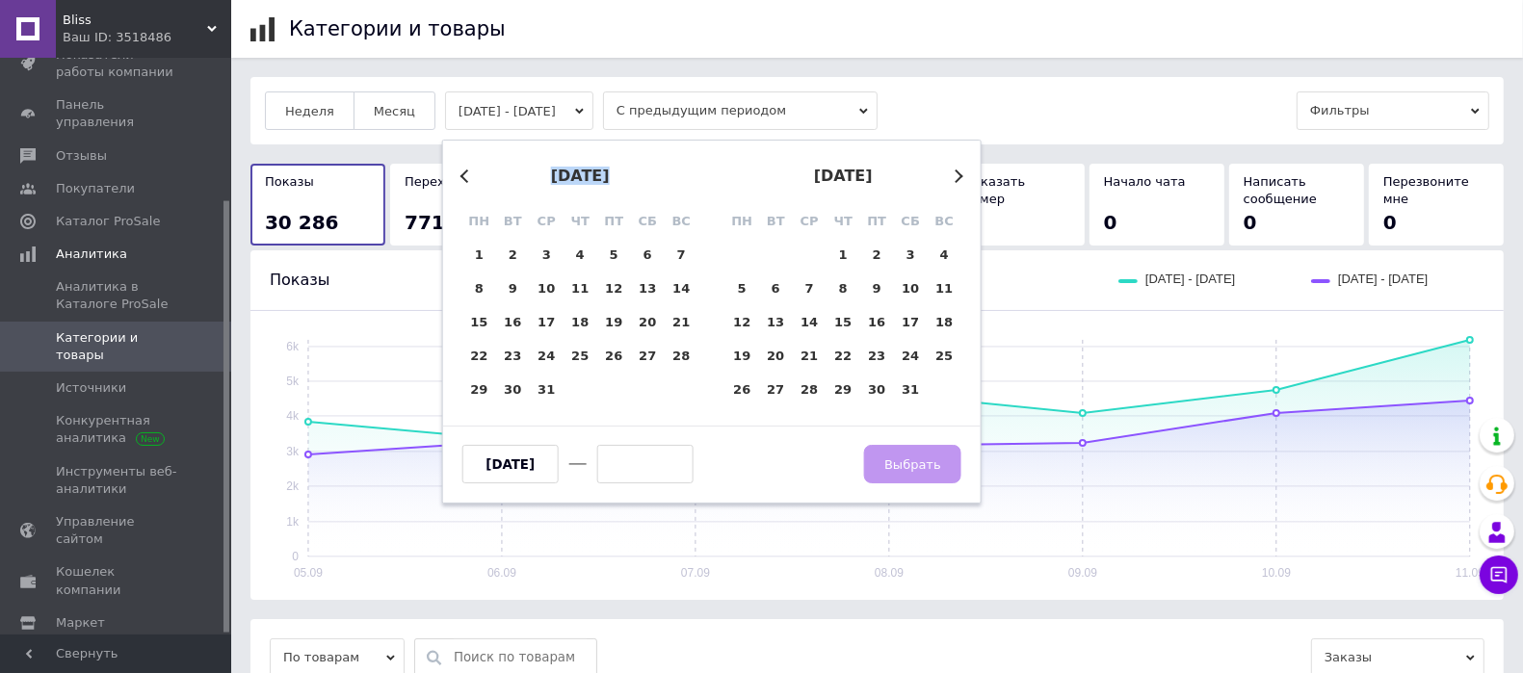
click at [463, 176] on button "Previous Month" at bounding box center [466, 176] width 13 height 13
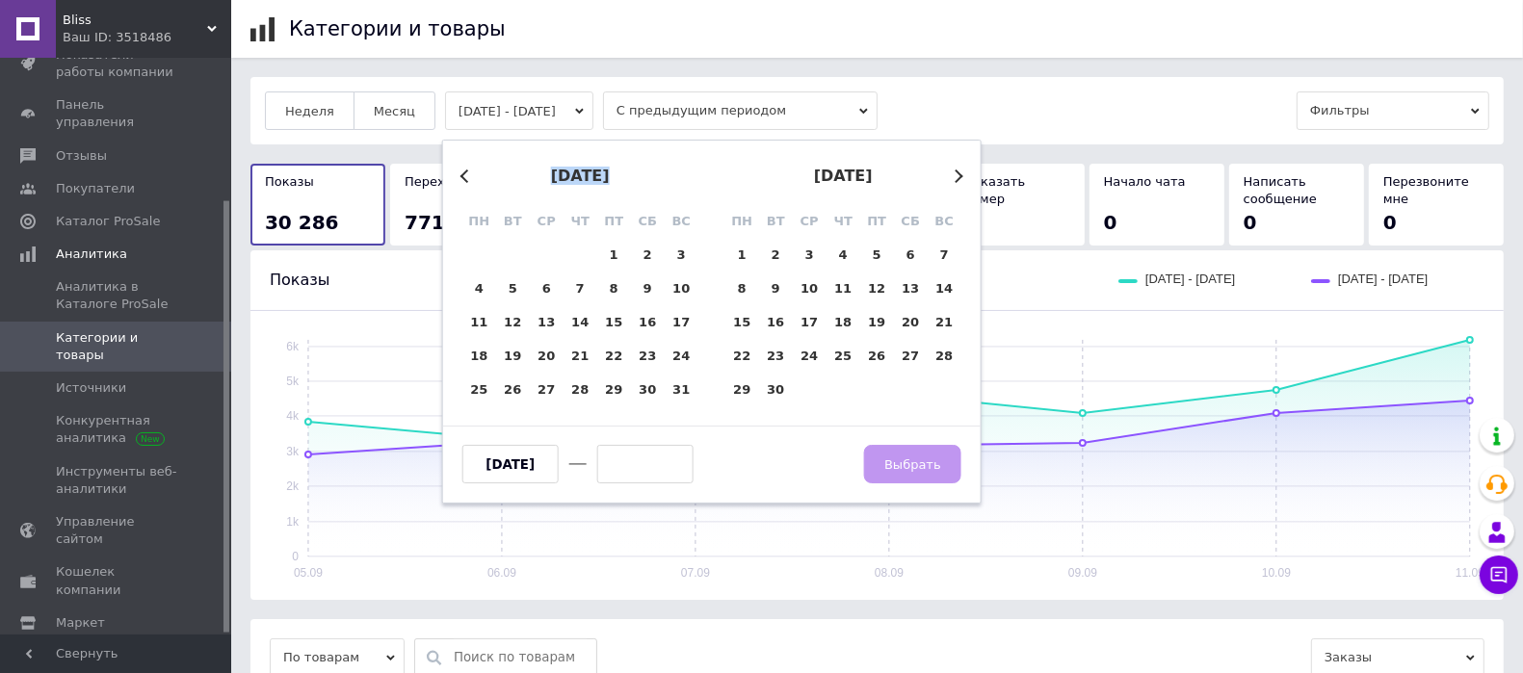
click at [463, 176] on button "Previous Month" at bounding box center [466, 176] width 13 height 13
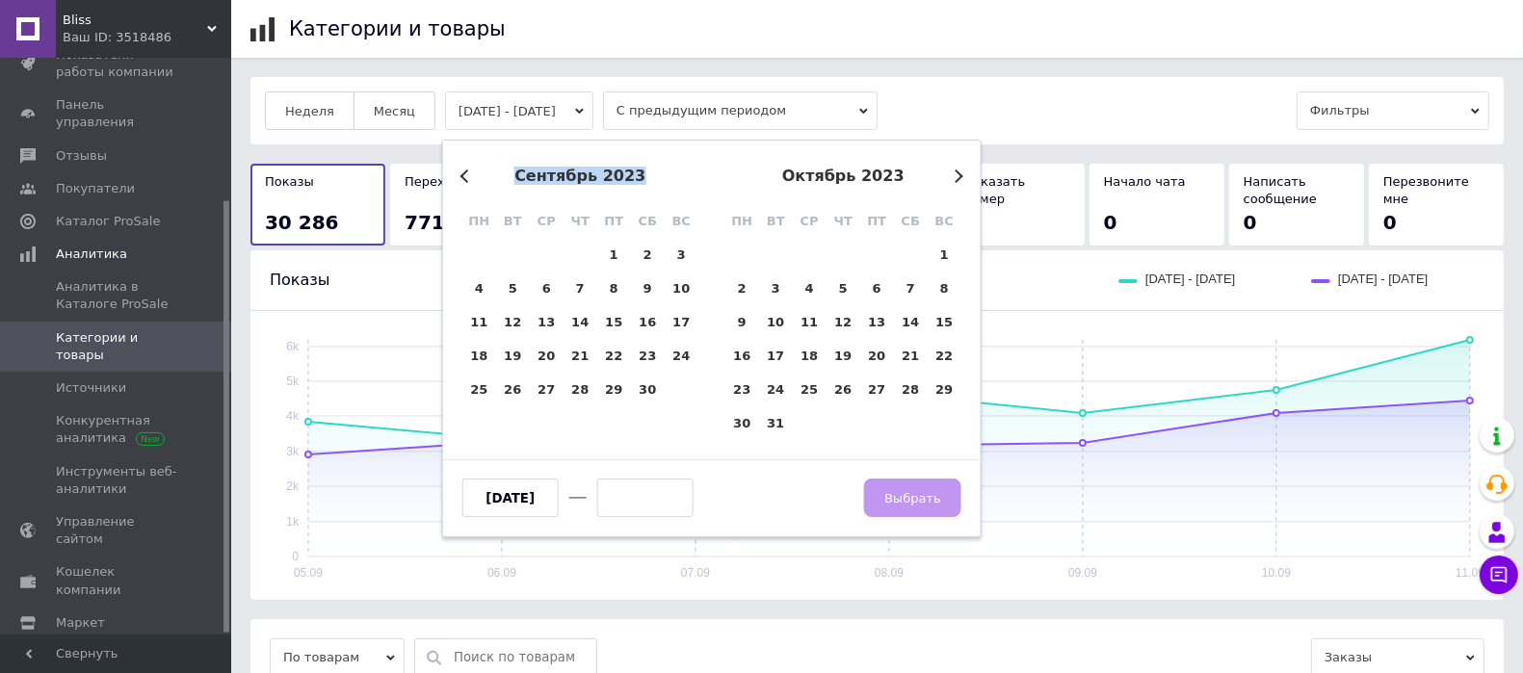
click at [463, 176] on button "Previous Month" at bounding box center [466, 176] width 13 height 13
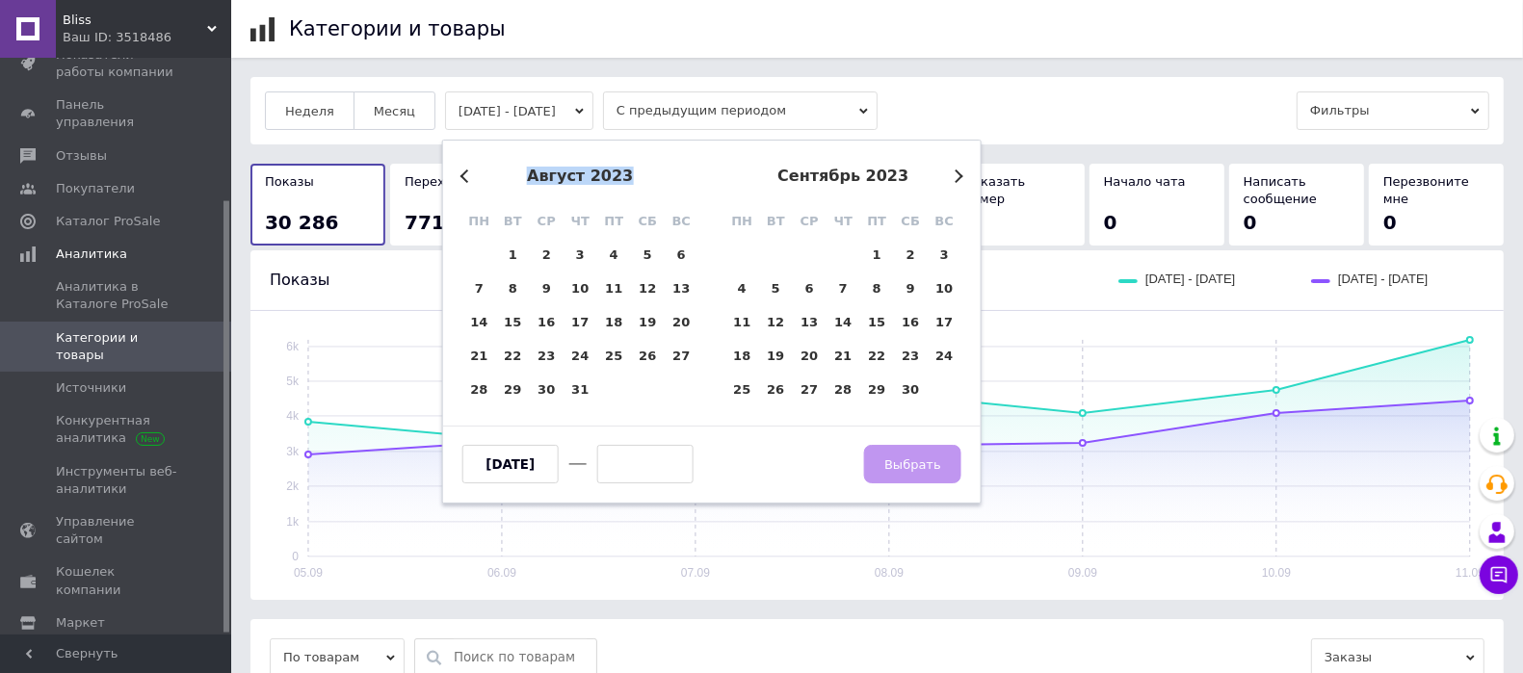
click at [463, 176] on button "Previous Month" at bounding box center [466, 176] width 13 height 13
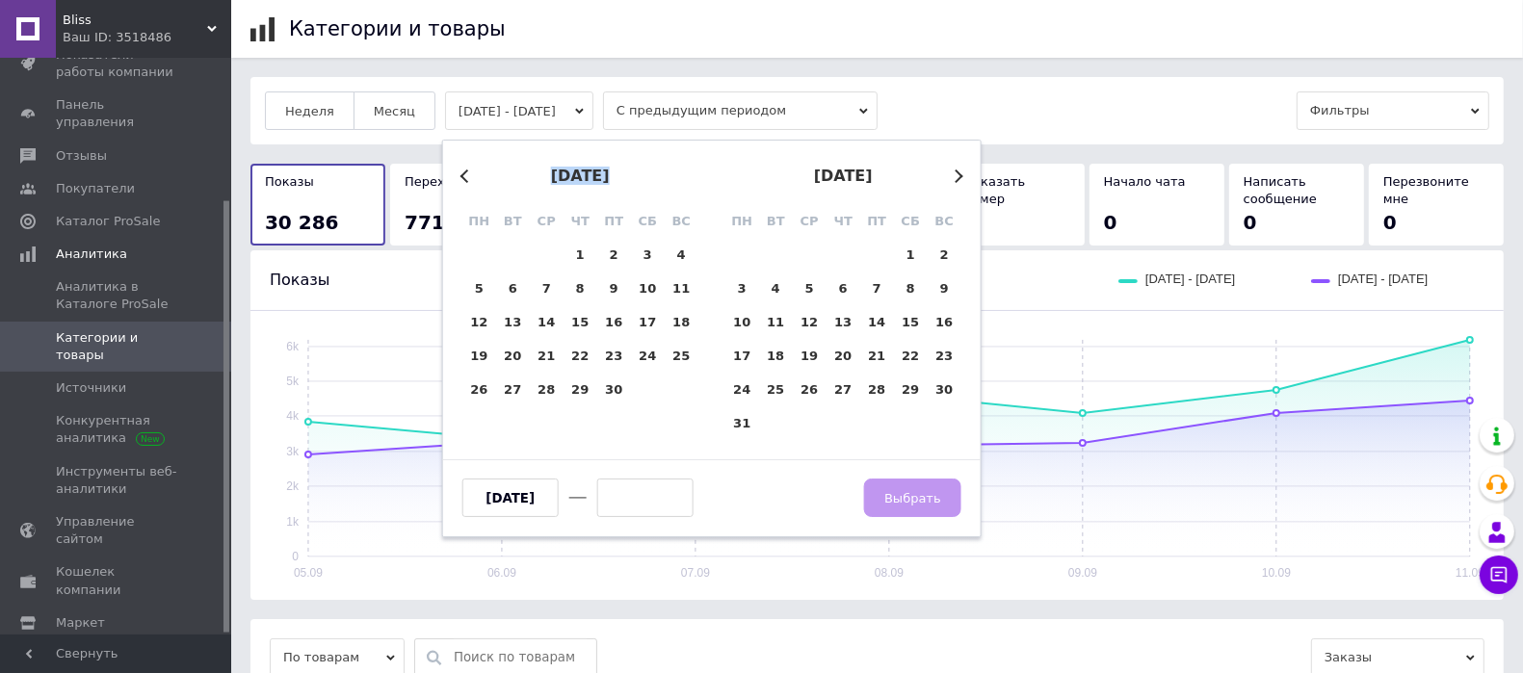
click at [463, 176] on button "Previous Month" at bounding box center [466, 176] width 13 height 13
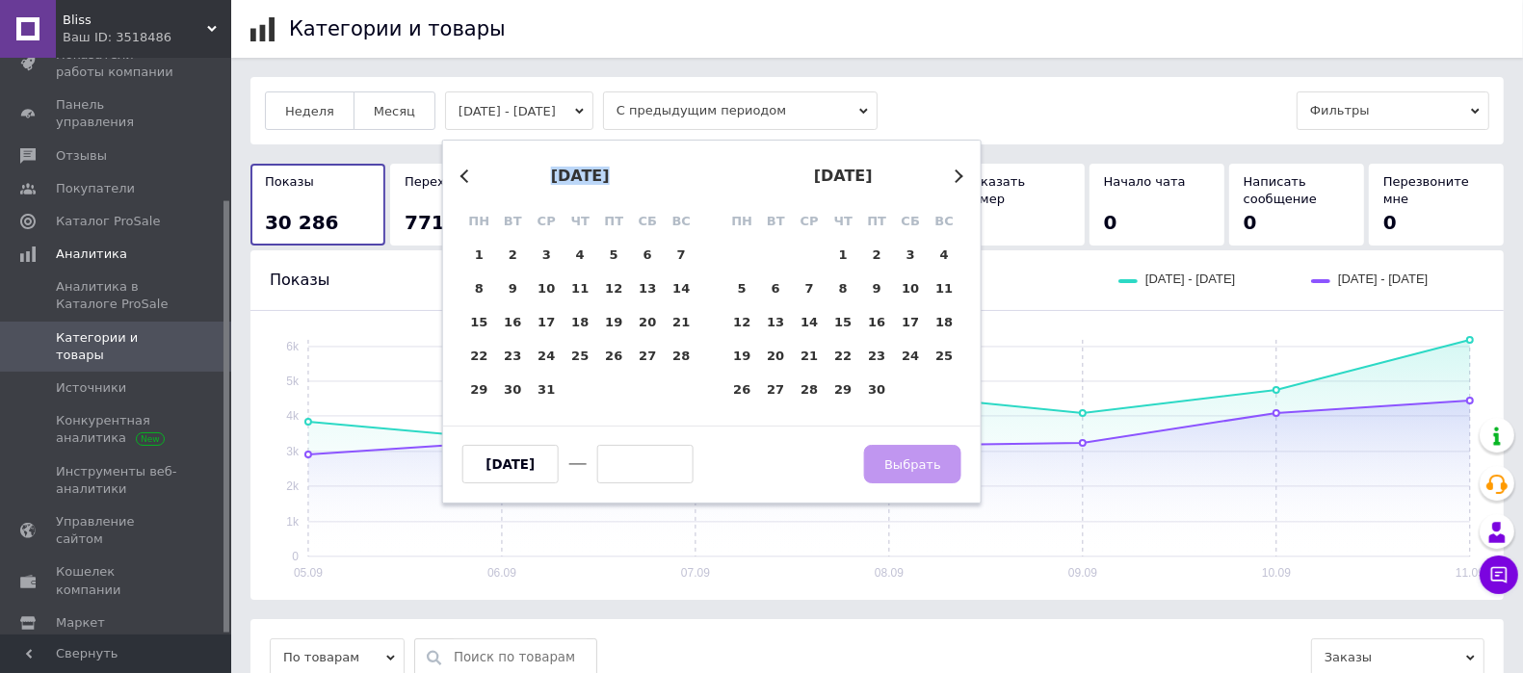
click at [463, 176] on button "Previous Month" at bounding box center [466, 176] width 13 height 13
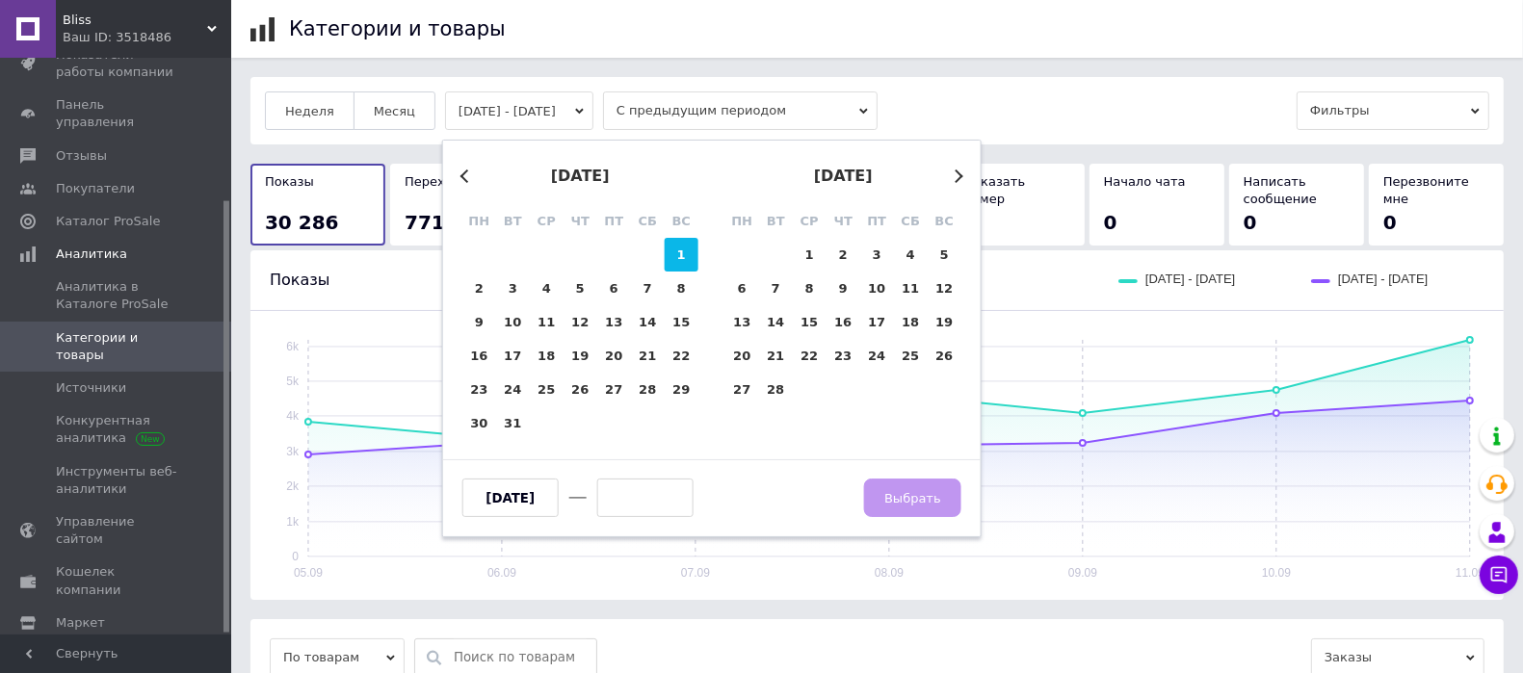
click at [685, 249] on div "1" at bounding box center [682, 255] width 34 height 34
type input "[DATE]"
click at [955, 173] on button "Next Month" at bounding box center [956, 176] width 13 height 13
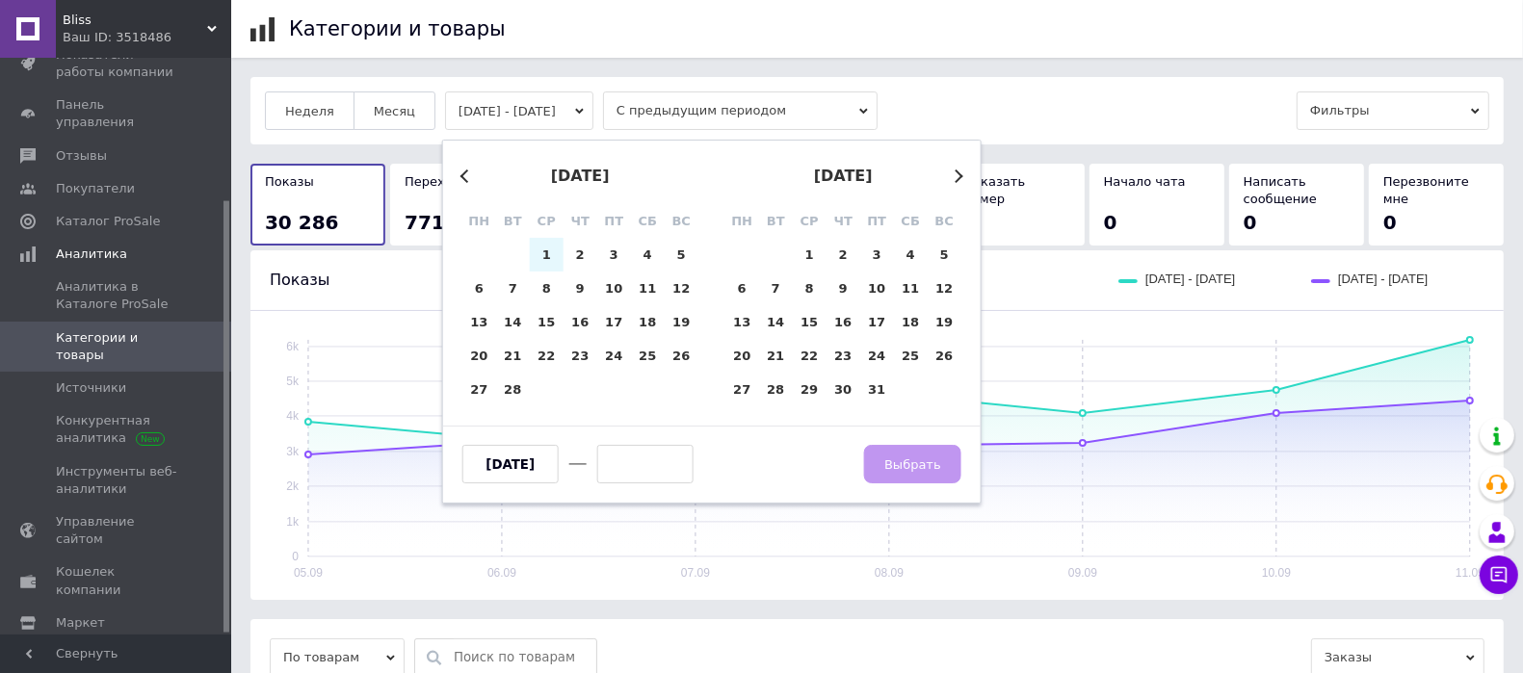
click at [955, 173] on button "Next Month" at bounding box center [956, 176] width 13 height 13
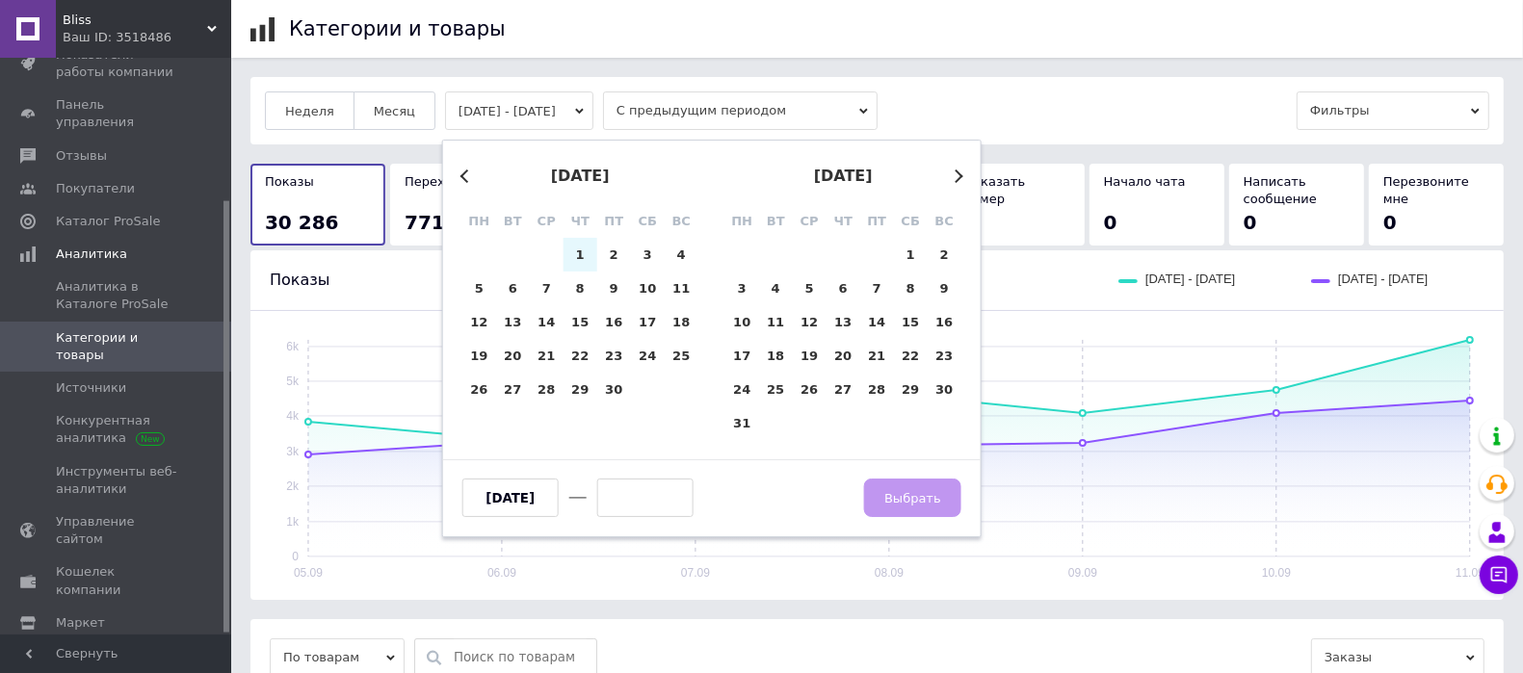
click at [955, 173] on button "Next Month" at bounding box center [956, 176] width 13 height 13
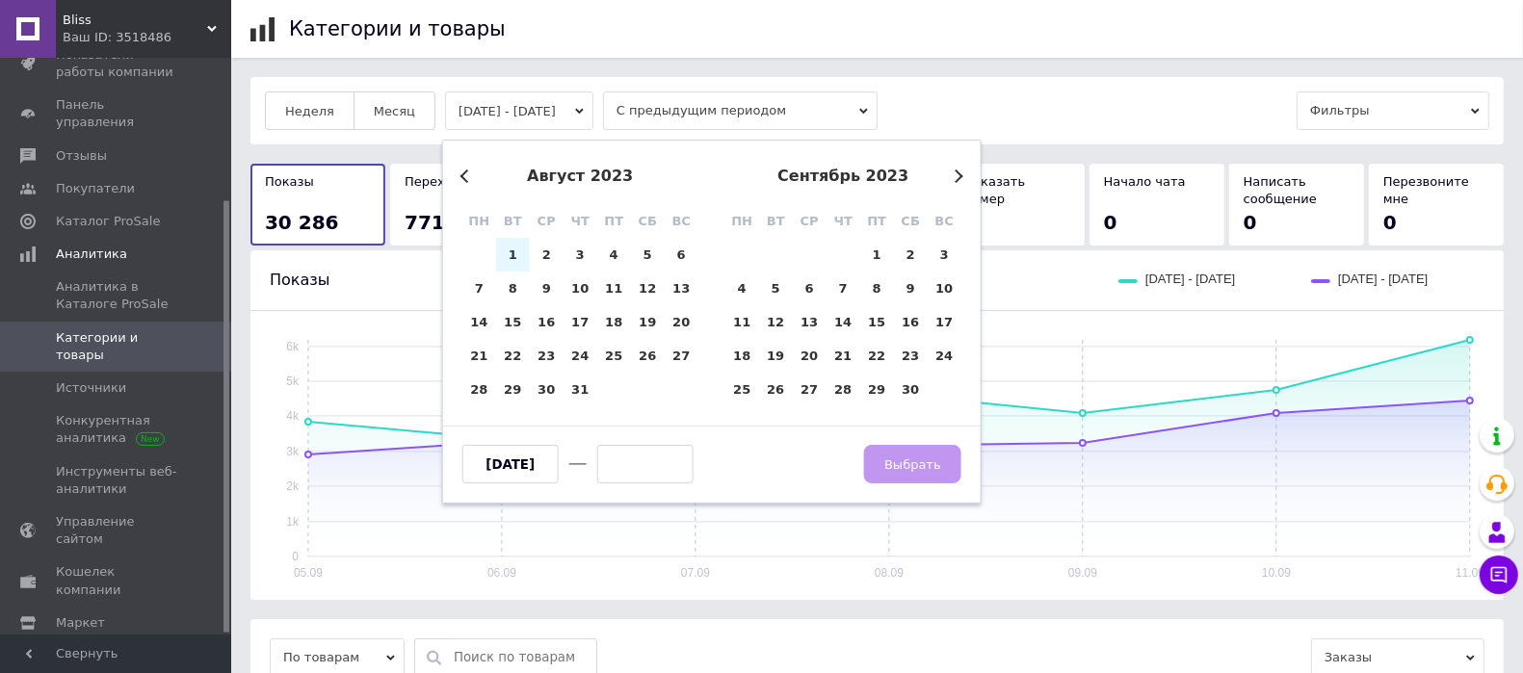
click at [955, 173] on button "Next Month" at bounding box center [956, 176] width 13 height 13
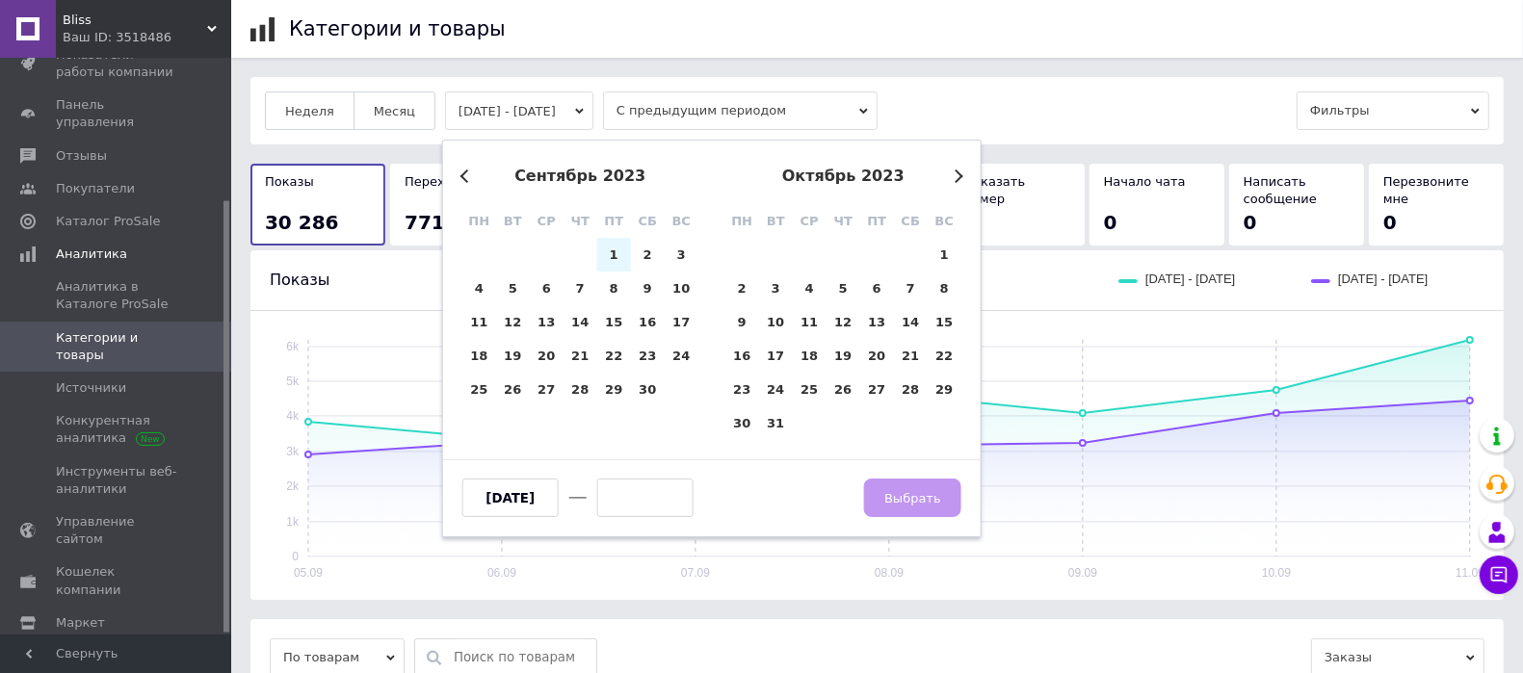
click at [955, 173] on button "Next Month" at bounding box center [956, 176] width 13 height 13
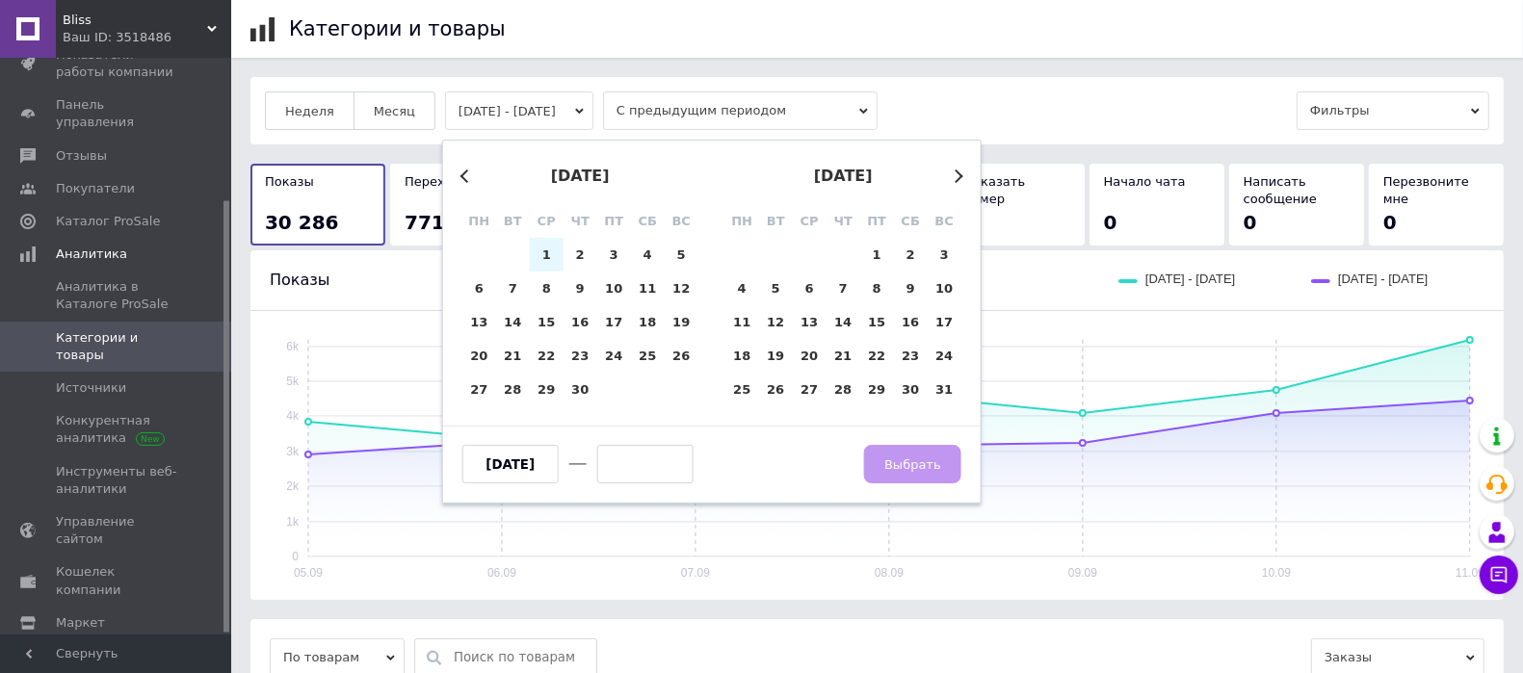
click at [955, 173] on button "Next Month" at bounding box center [956, 176] width 13 height 13
click at [952, 173] on button "Next Month" at bounding box center [956, 176] width 13 height 13
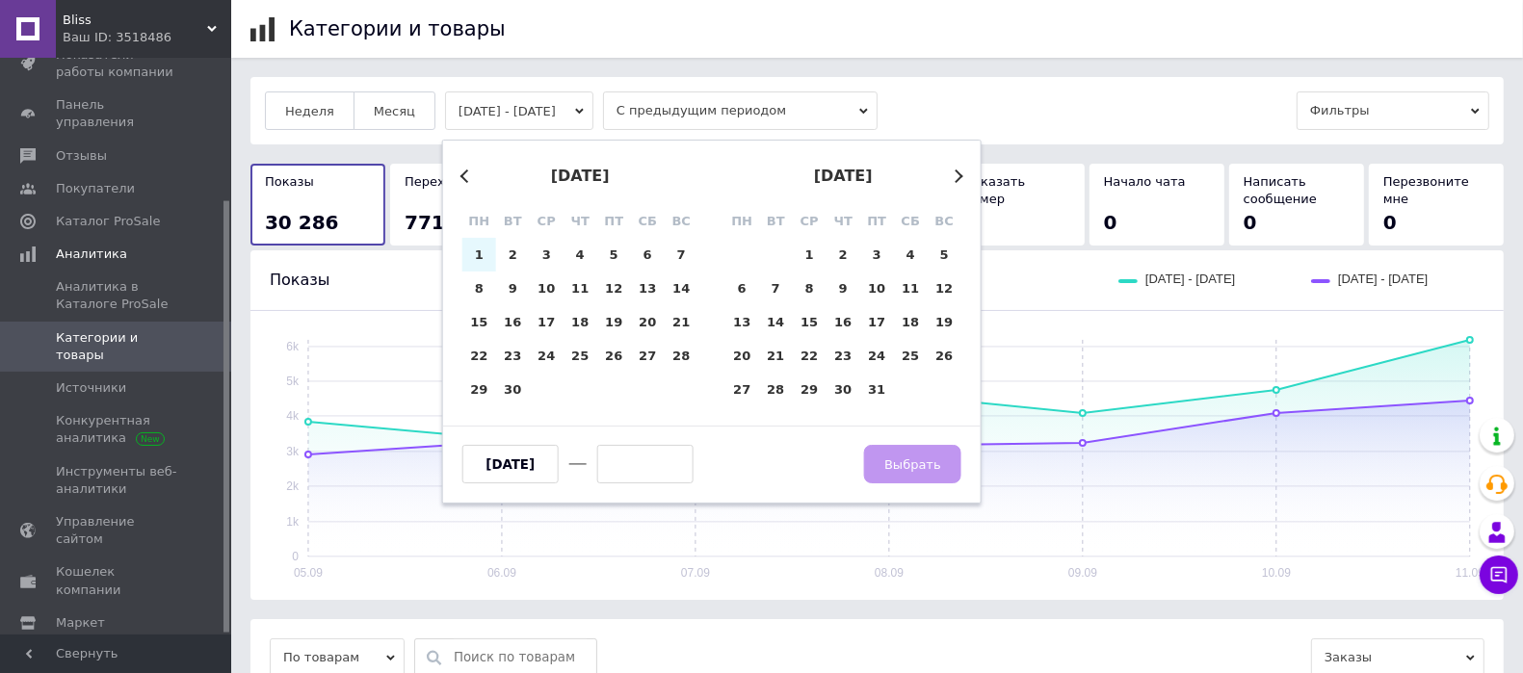
click at [952, 173] on button "Next Month" at bounding box center [956, 176] width 13 height 13
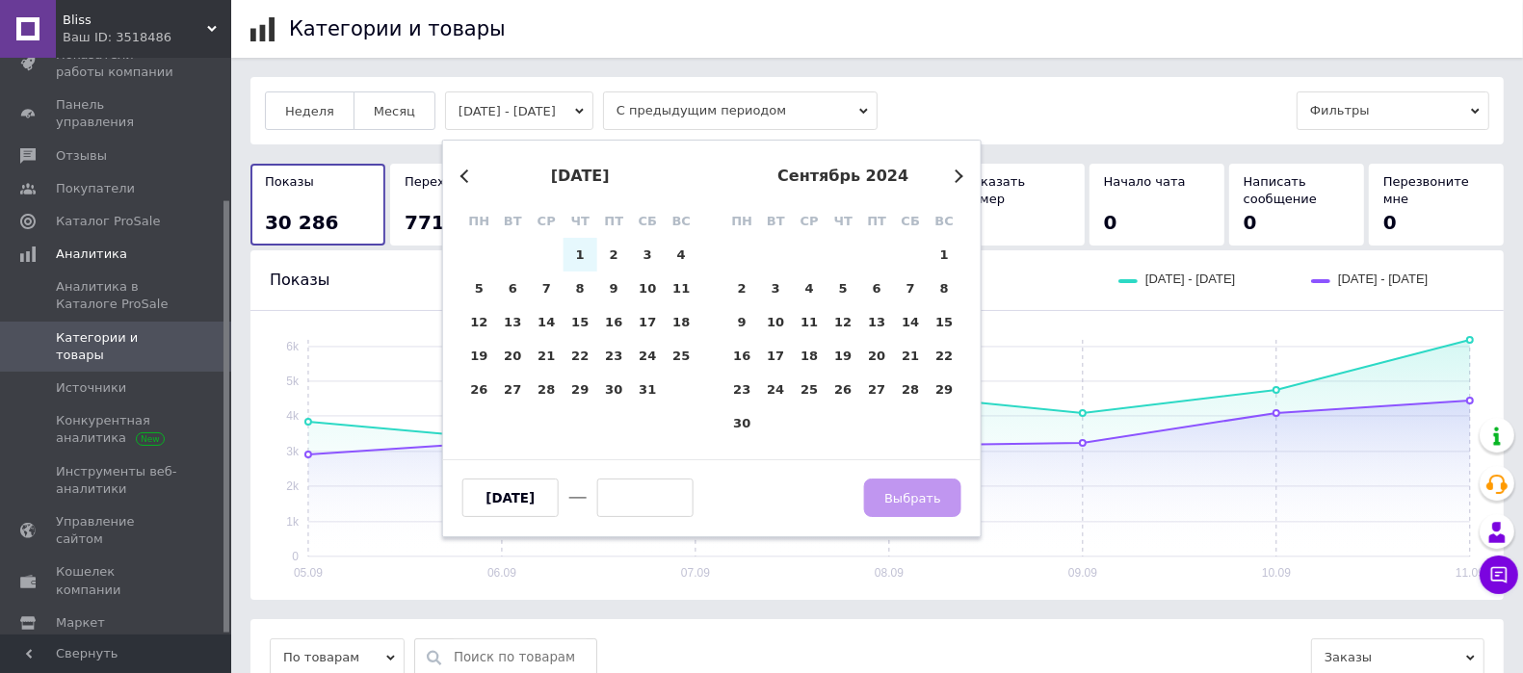
click at [952, 173] on button "Next Month" at bounding box center [956, 176] width 13 height 13
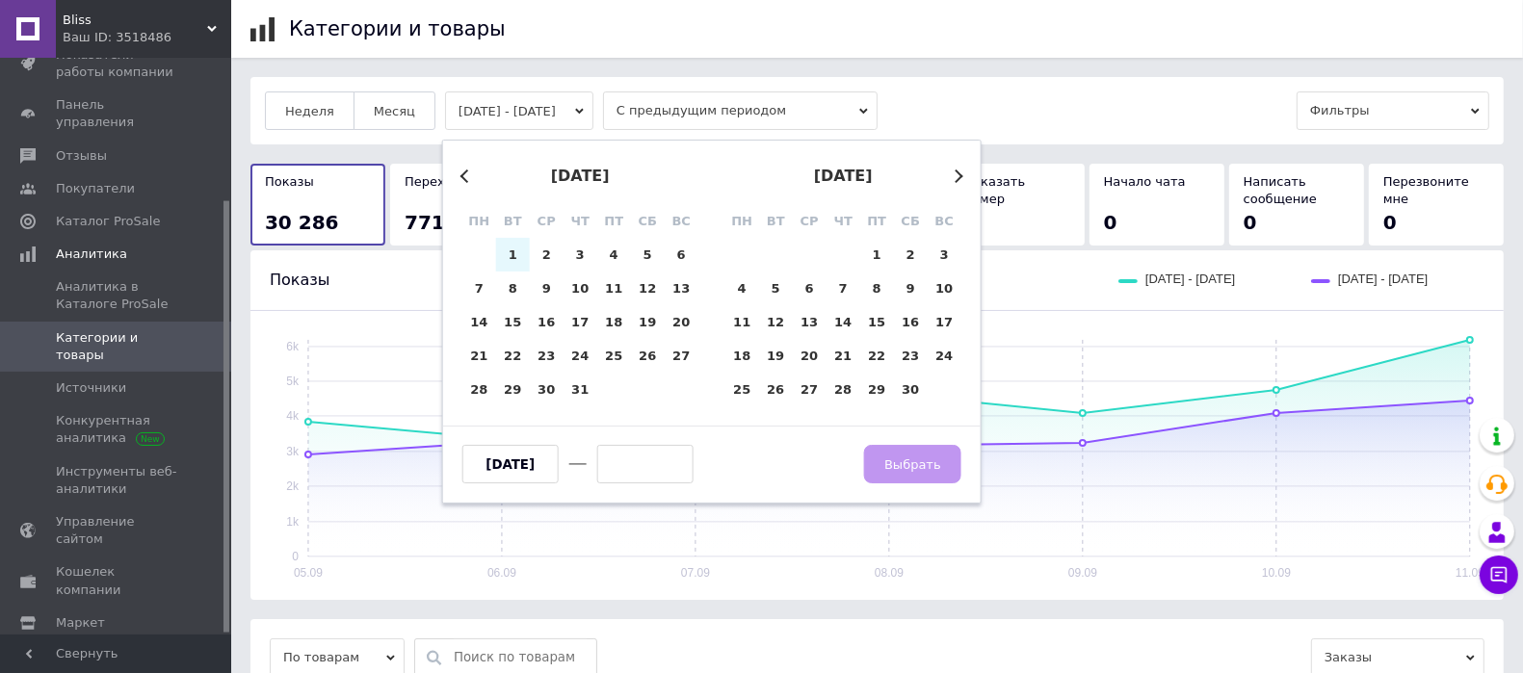
click at [952, 173] on button "Next Month" at bounding box center [956, 176] width 13 height 13
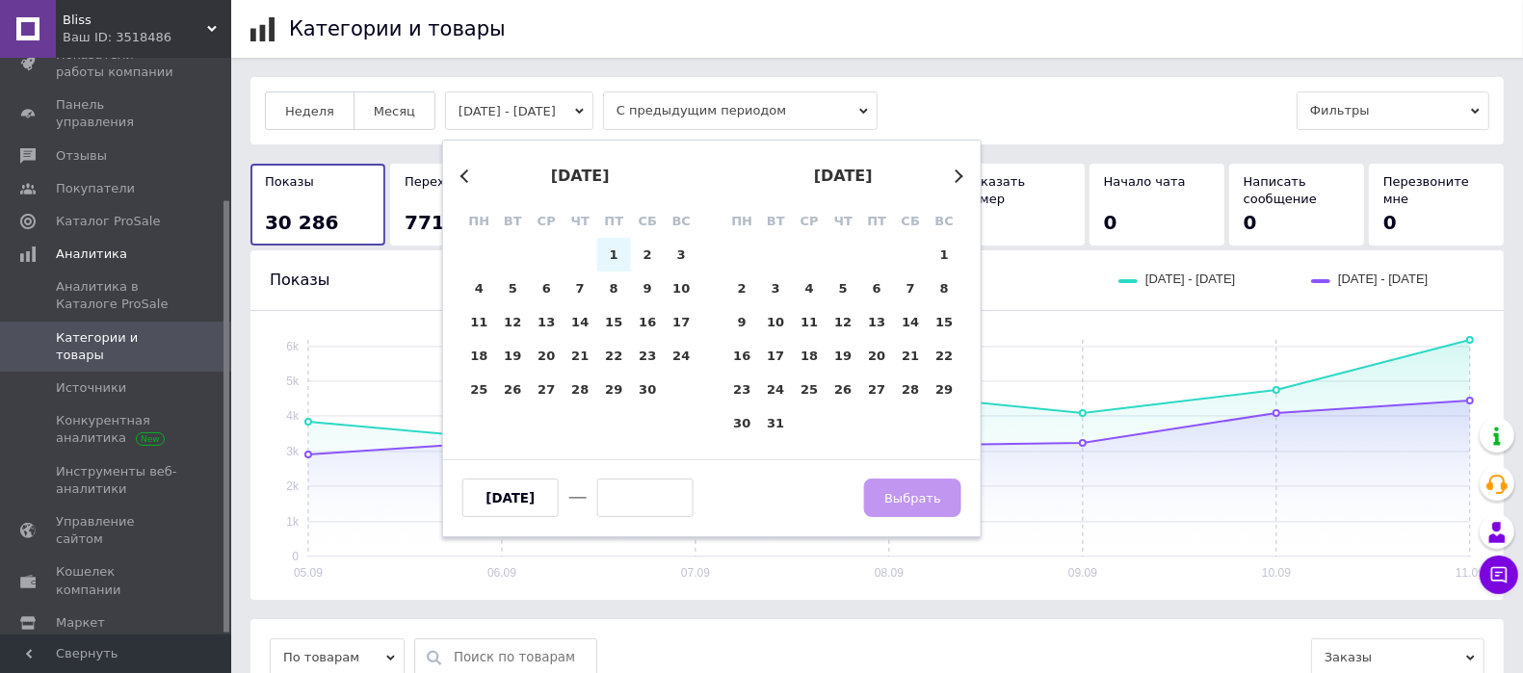
click at [952, 173] on button "Next Month" at bounding box center [956, 176] width 13 height 13
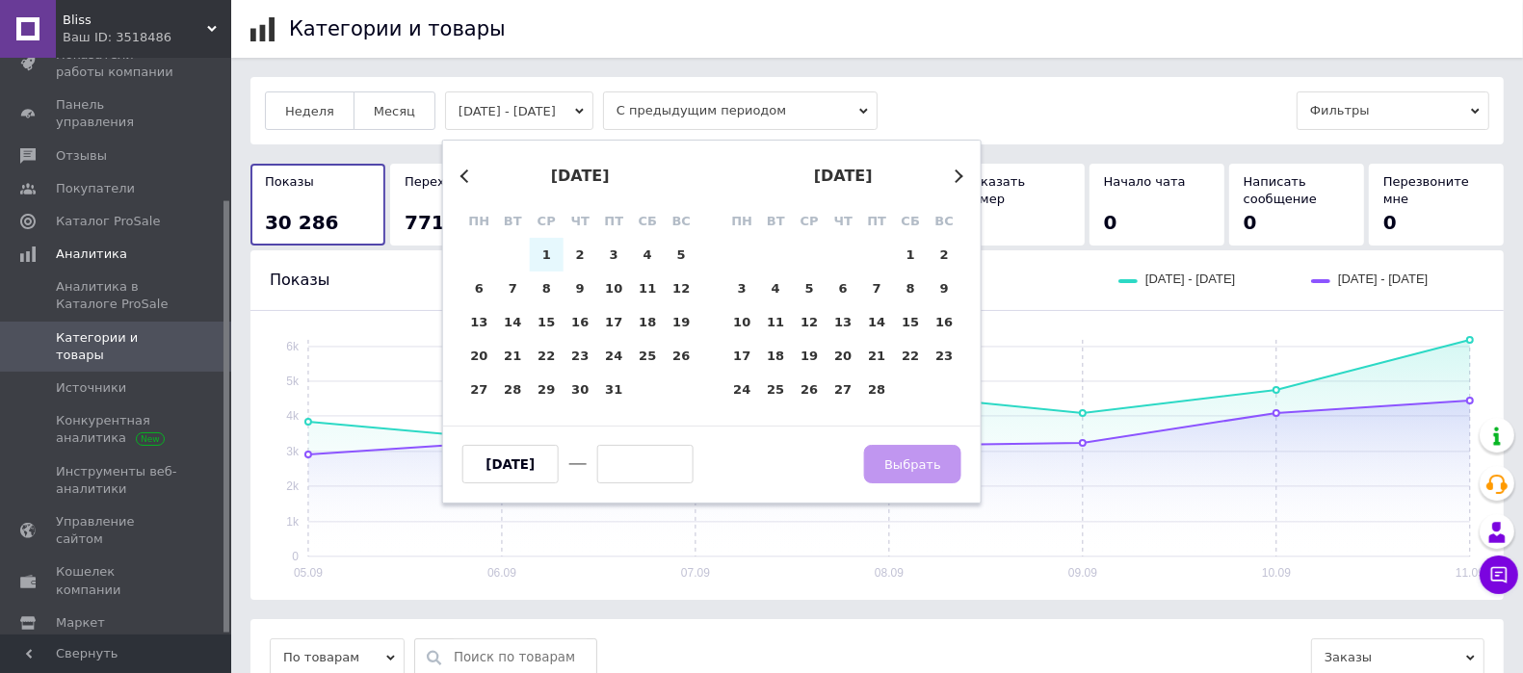
click at [952, 173] on button "Next Month" at bounding box center [956, 176] width 13 height 13
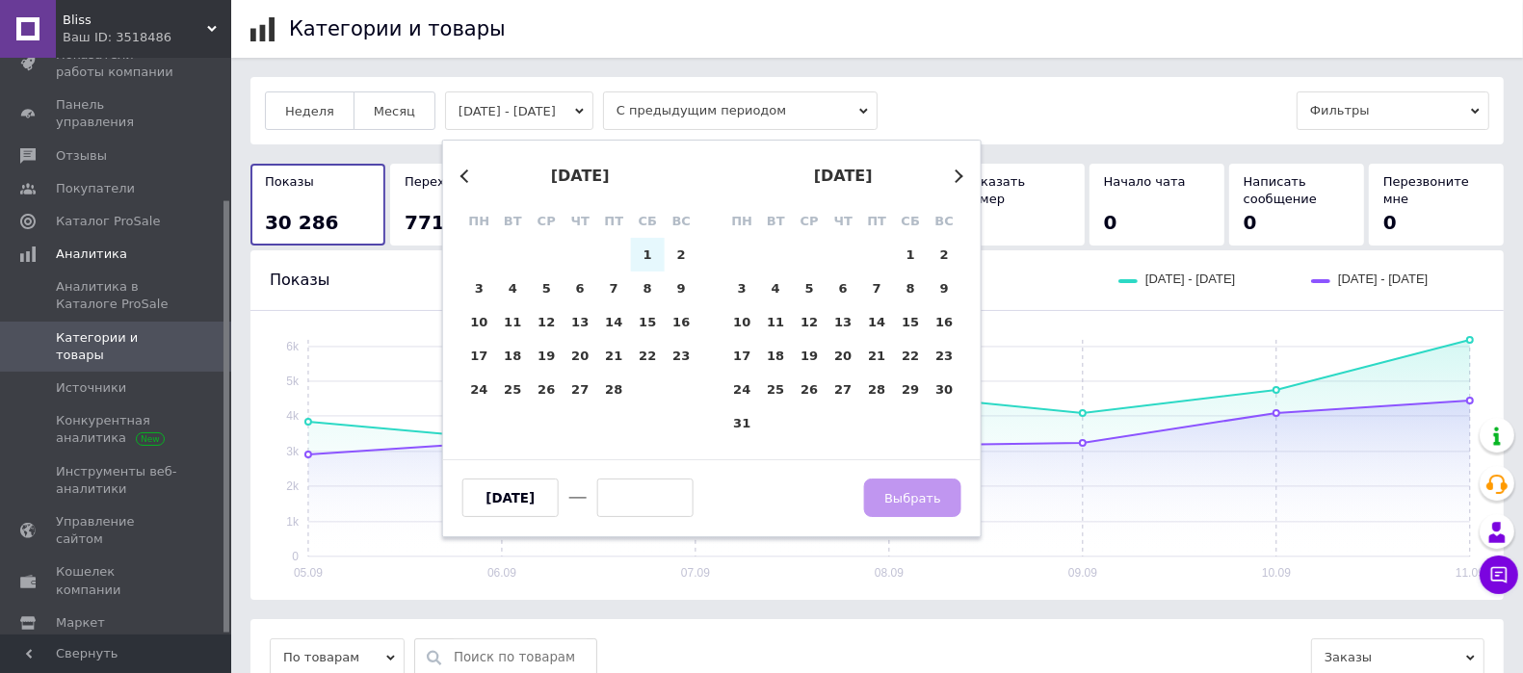
click at [952, 173] on button "Next Month" at bounding box center [956, 176] width 13 height 13
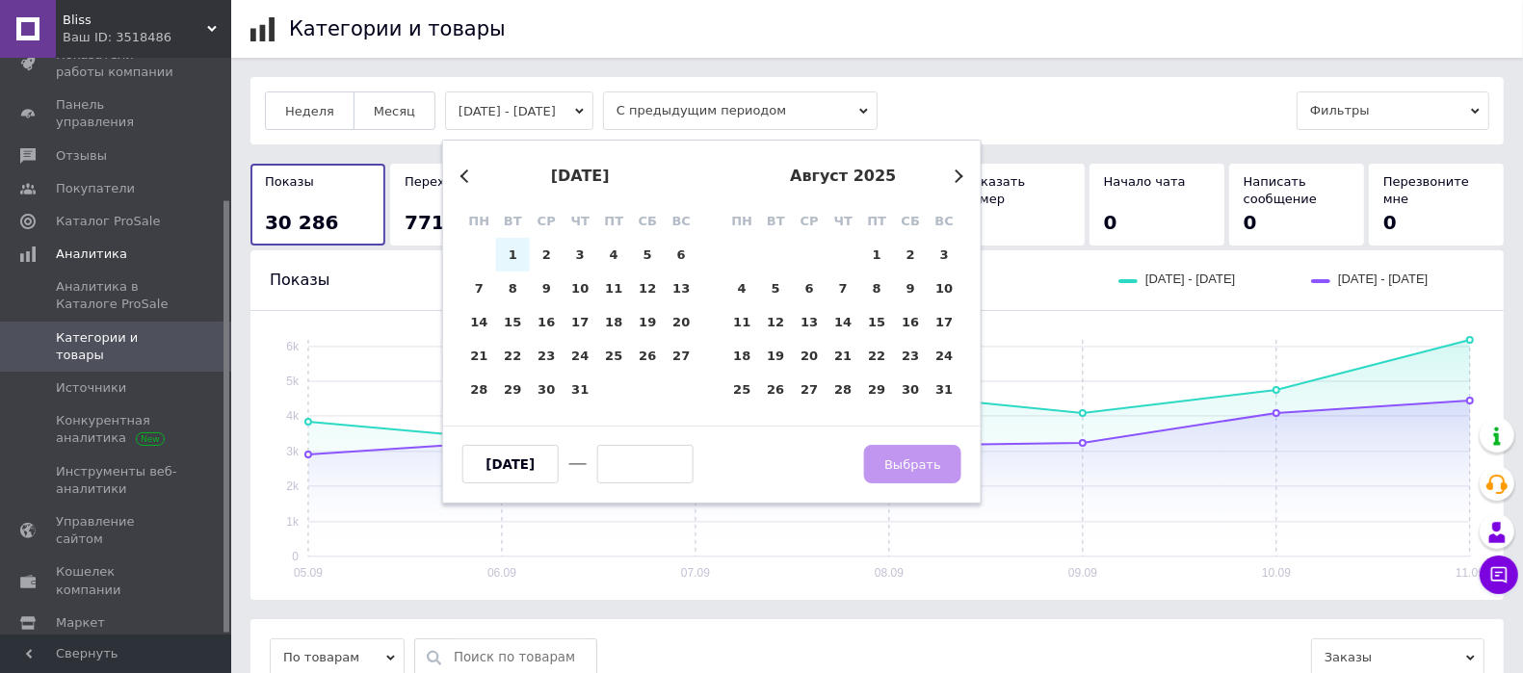
click at [952, 173] on button "Next Month" at bounding box center [956, 176] width 13 height 13
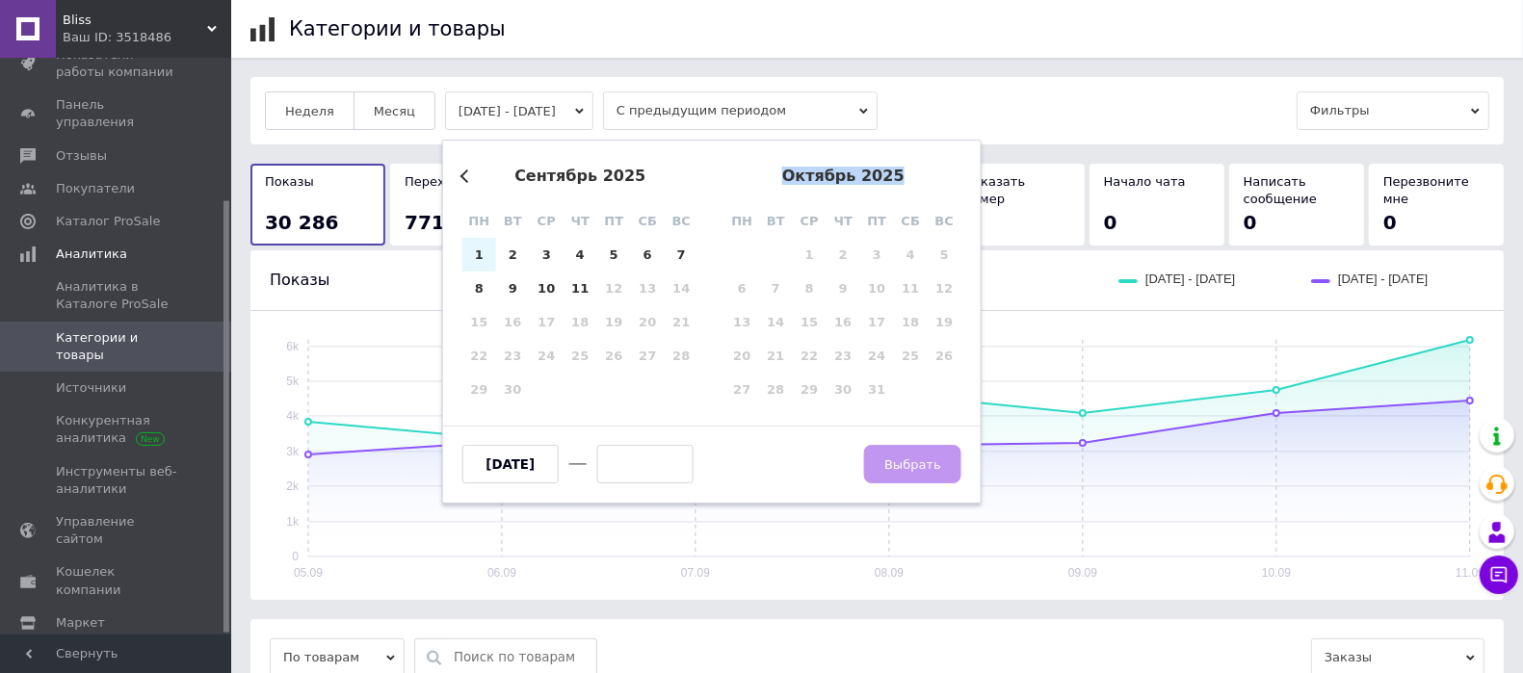
click at [952, 173] on div "октябрь 2025" at bounding box center [843, 176] width 236 height 17
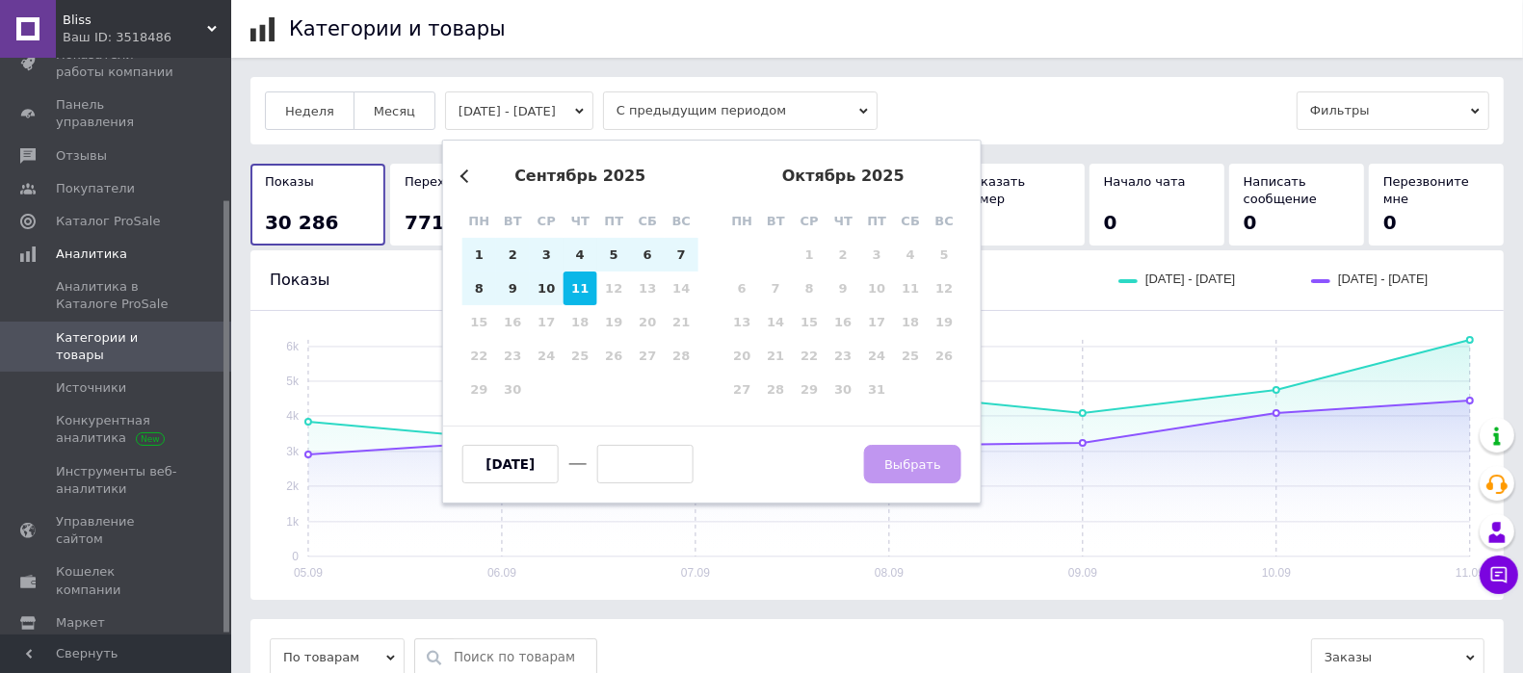
click at [578, 284] on div "11" at bounding box center [580, 289] width 34 height 34
type input "[DATE]"
click at [916, 459] on span "Выбрать" at bounding box center [912, 465] width 57 height 14
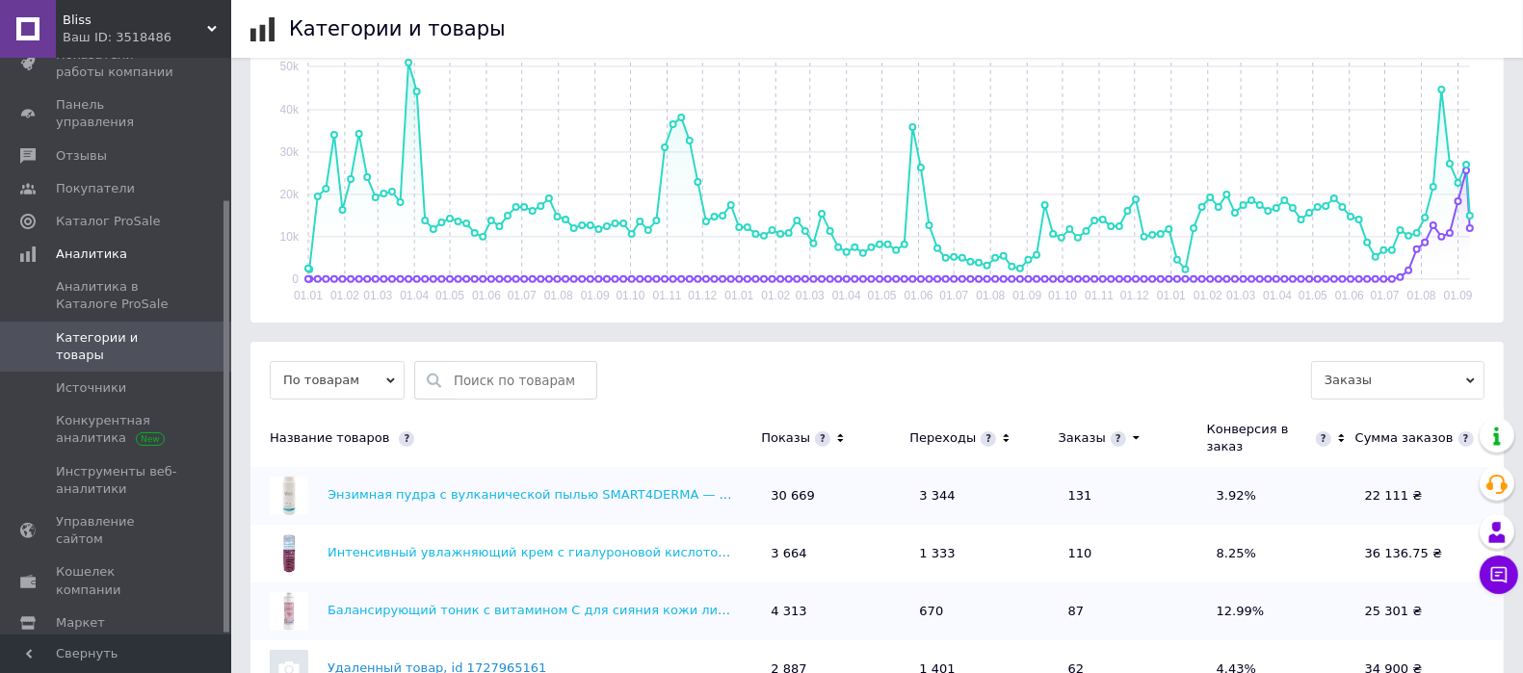
scroll to position [361, 0]
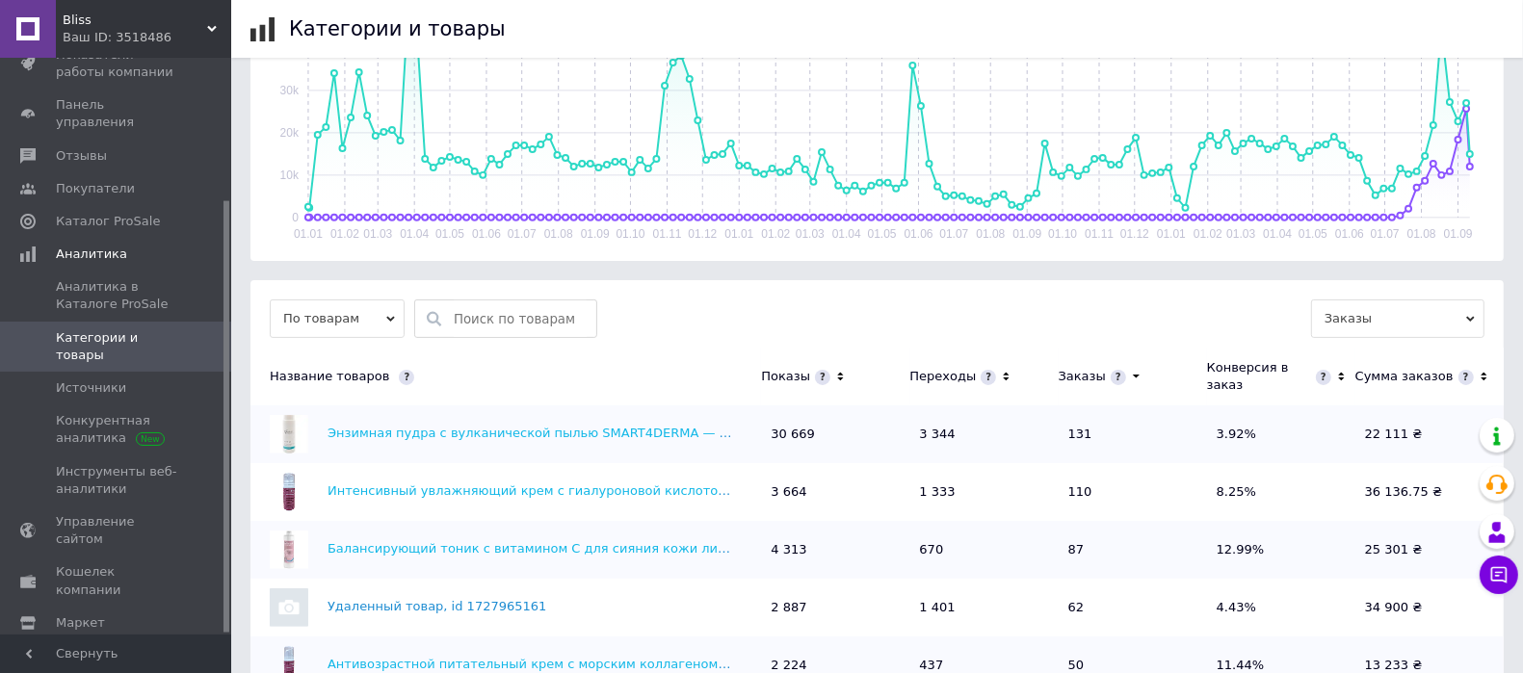
click at [1130, 369] on icon at bounding box center [1136, 377] width 13 height 16
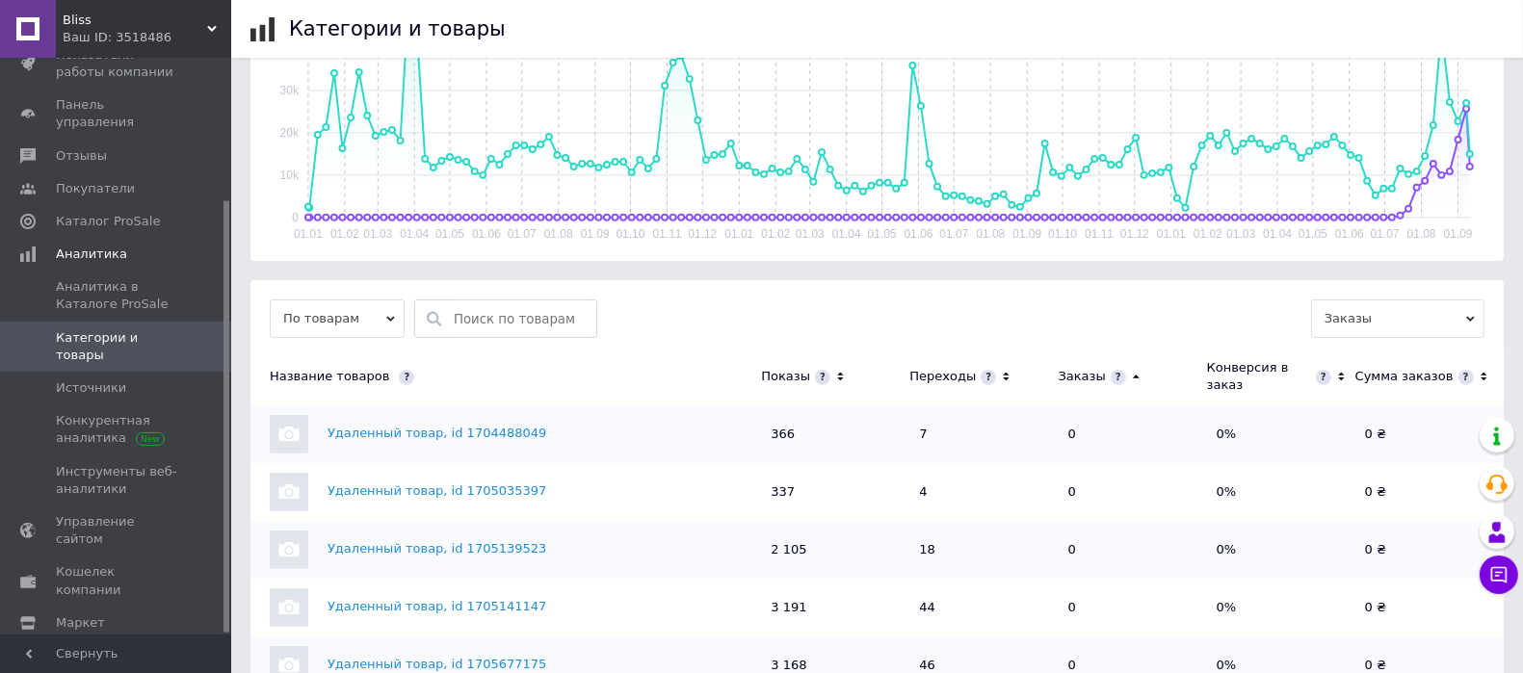
click at [1133, 376] on icon at bounding box center [1136, 378] width 7 height 4
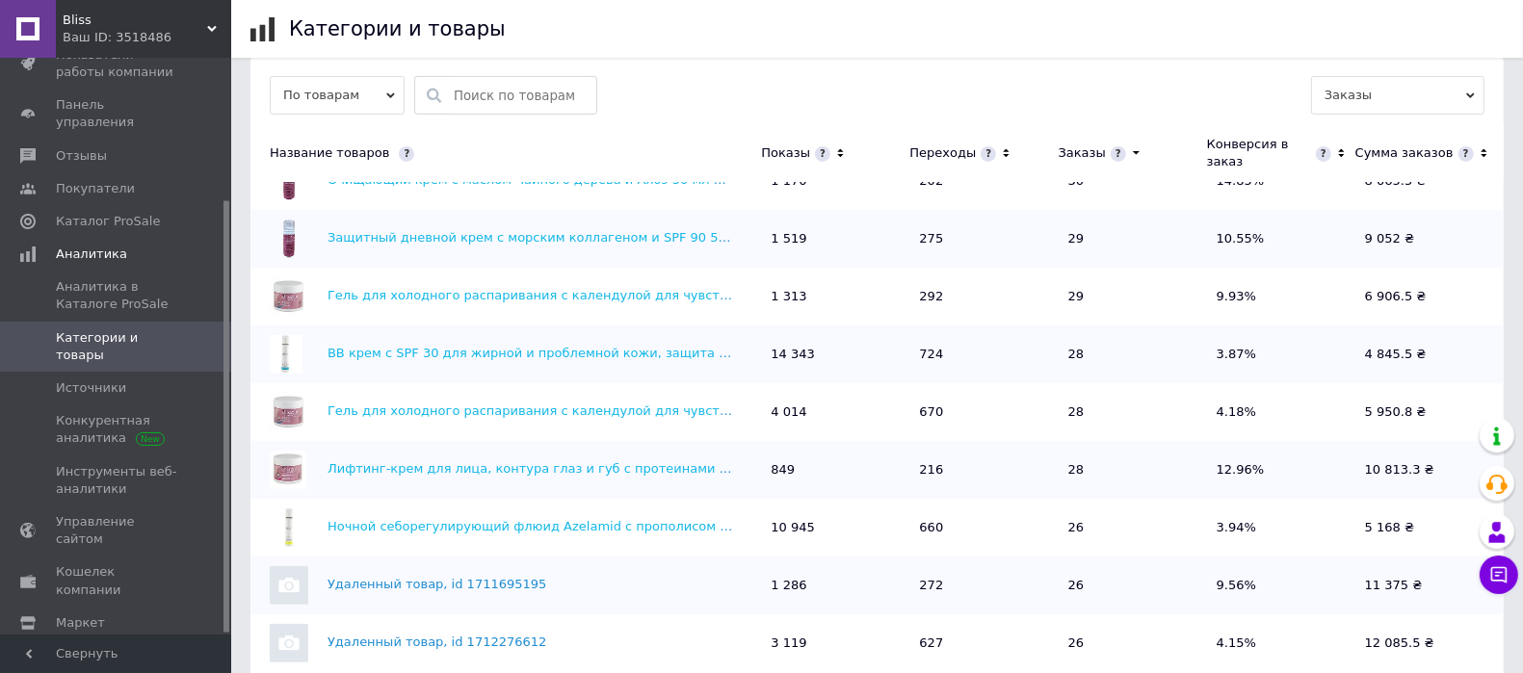
scroll to position [674, 0]
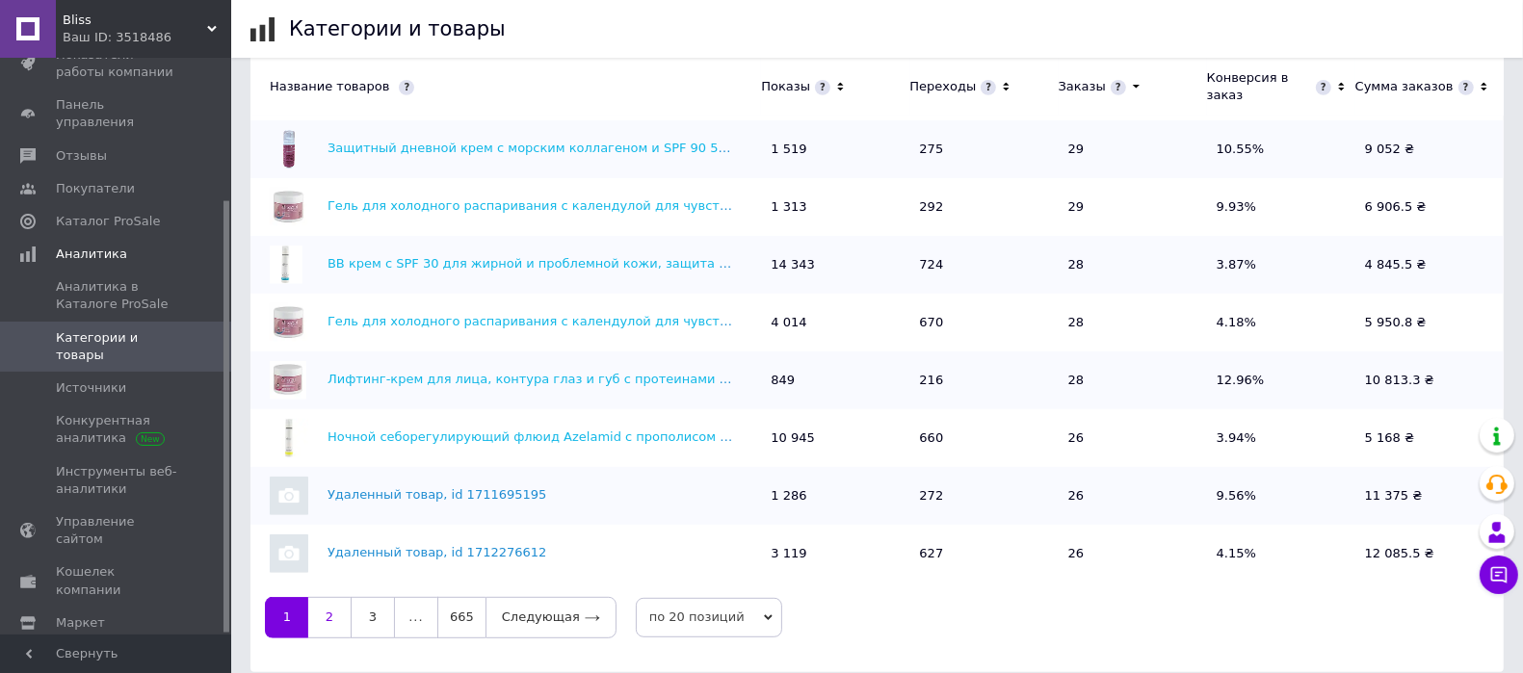
click at [332, 597] on link "2" at bounding box center [329, 617] width 42 height 40
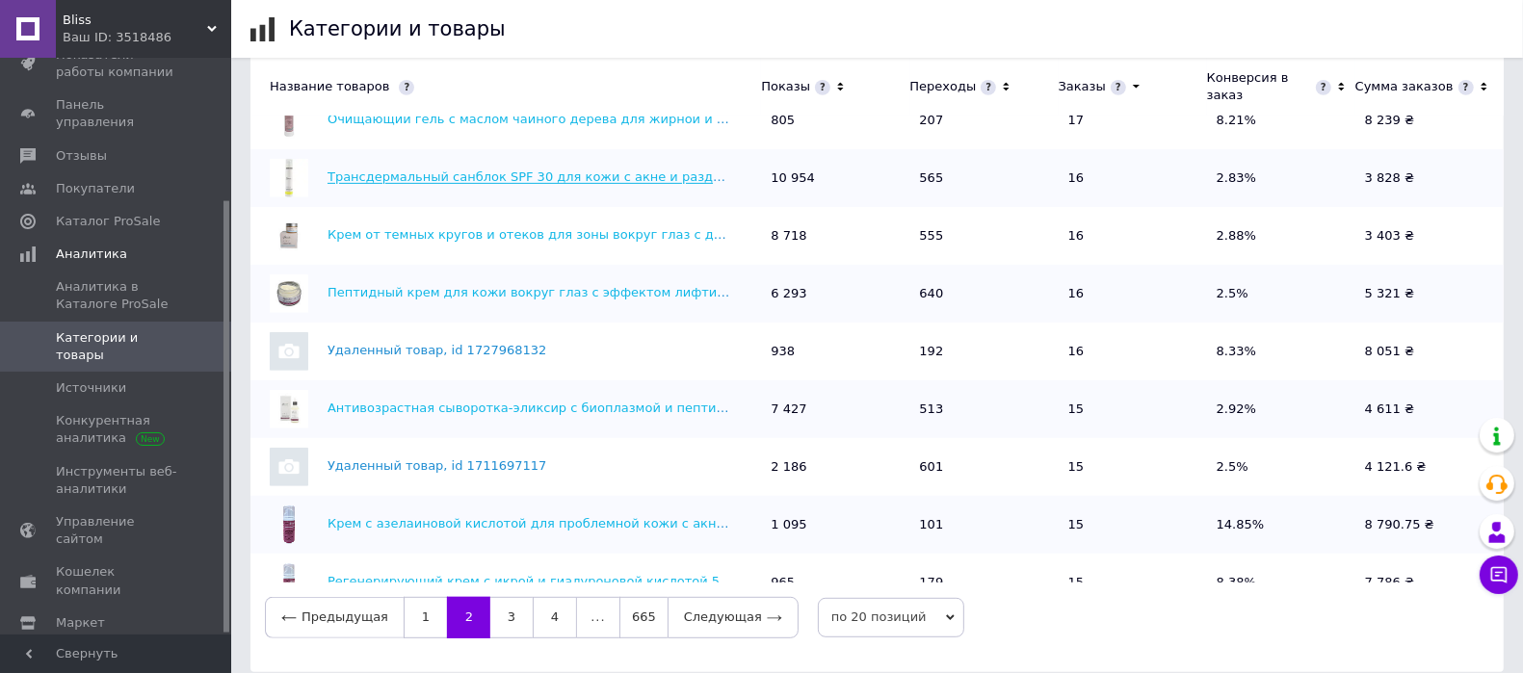
scroll to position [666, 0]
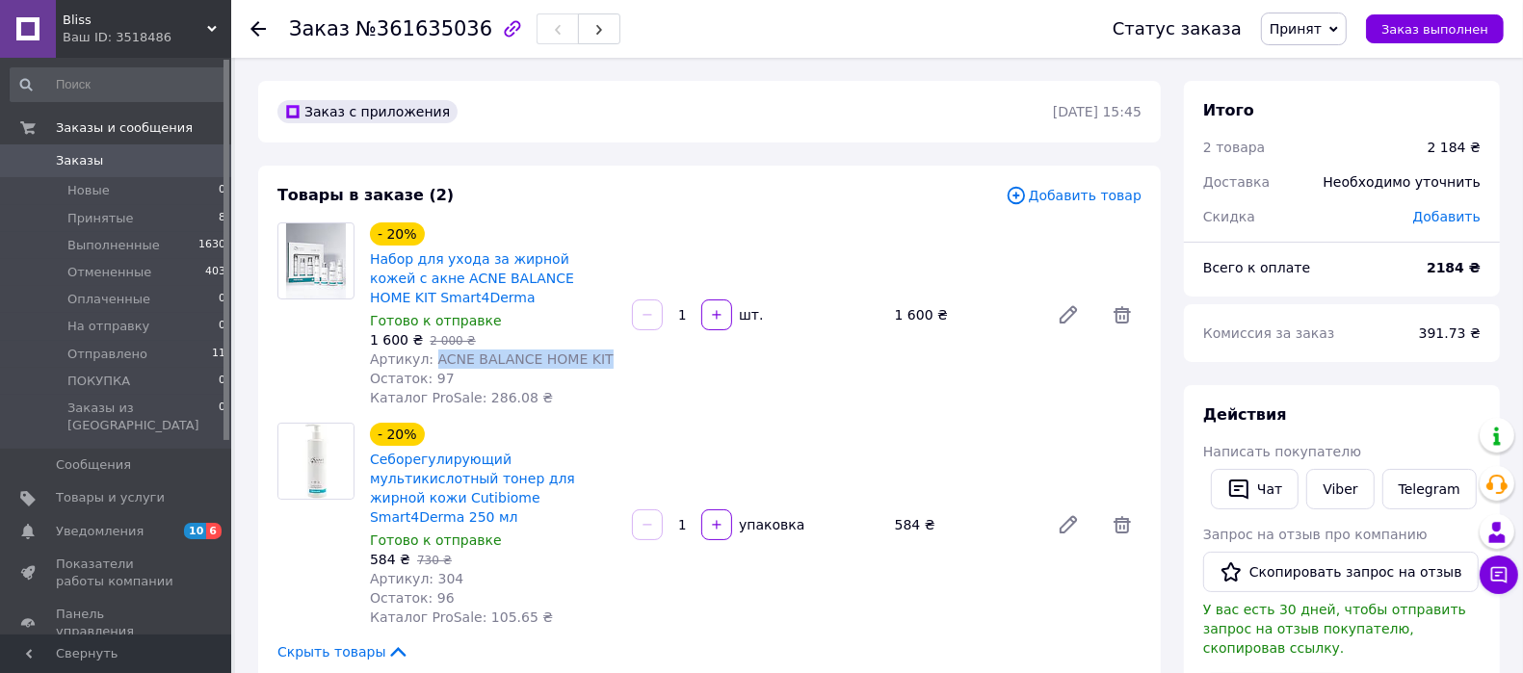
drag, startPoint x: 428, startPoint y: 362, endPoint x: 584, endPoint y: 357, distance: 156.1
click at [584, 357] on span "Артикул: ACNE BALANCE HOME KIT" at bounding box center [492, 359] width 244 height 15
copy span "ACNE BALANCE HOME KIT"
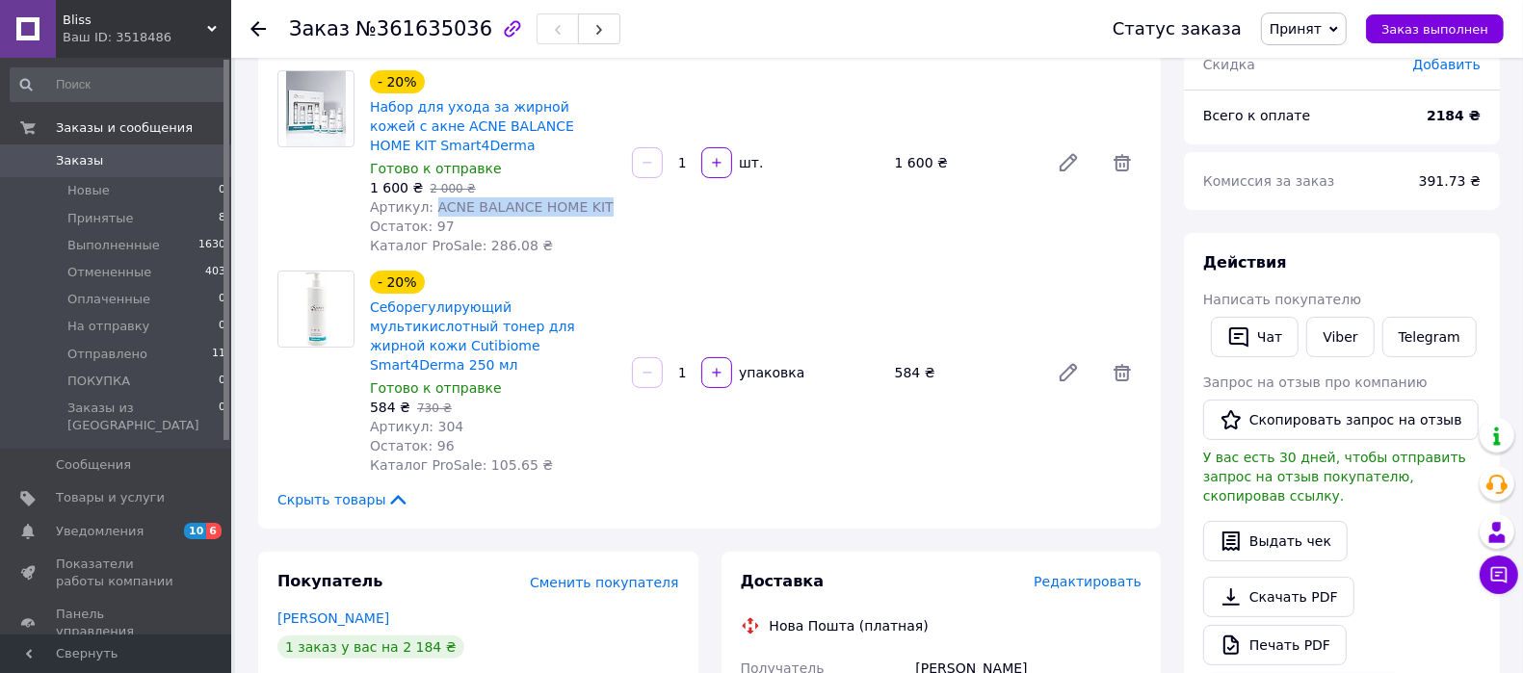
scroll to position [241, 0]
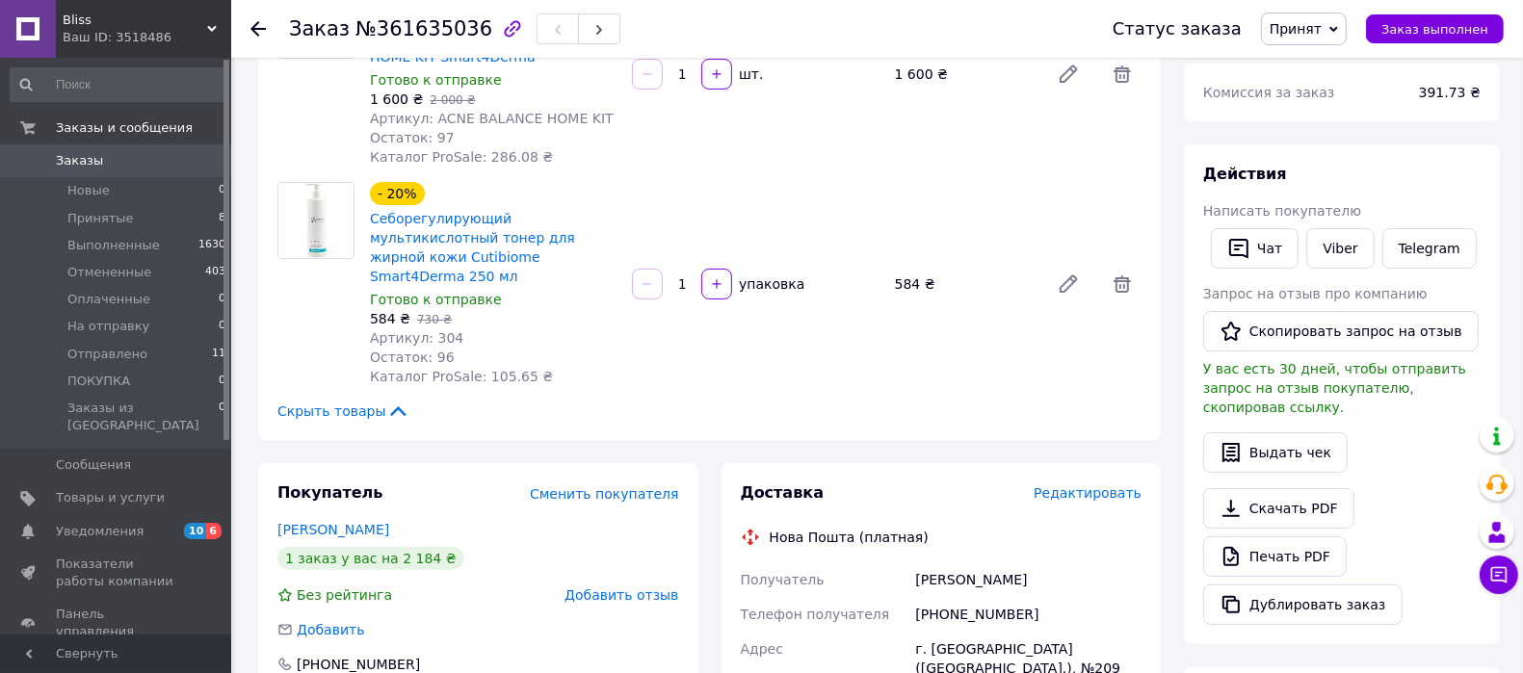
click at [437, 330] on span "Артикул: 304" at bounding box center [416, 337] width 93 height 15
copy span "304"
